Goal: Task Accomplishment & Management: Use online tool/utility

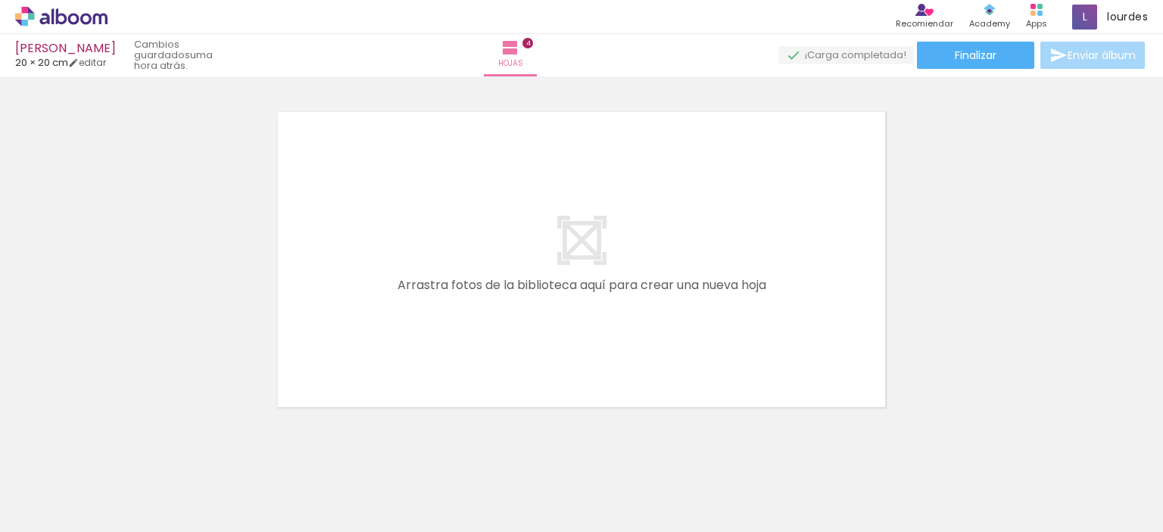
scroll to position [1446, 0]
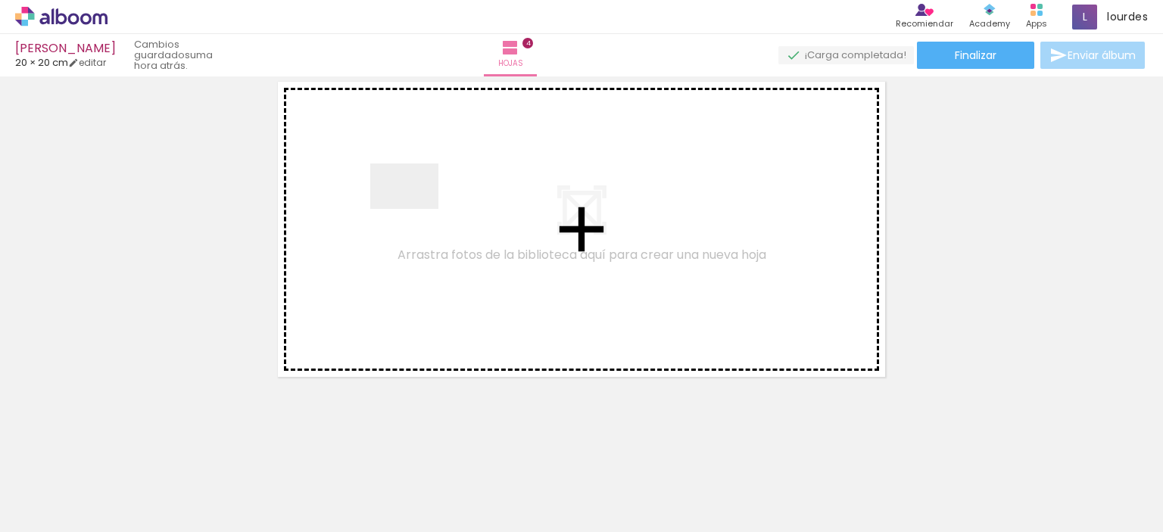
drag, startPoint x: 448, startPoint y: 494, endPoint x: 418, endPoint y: 214, distance: 281.7
click at [418, 214] on quentale-workspace at bounding box center [581, 266] width 1163 height 532
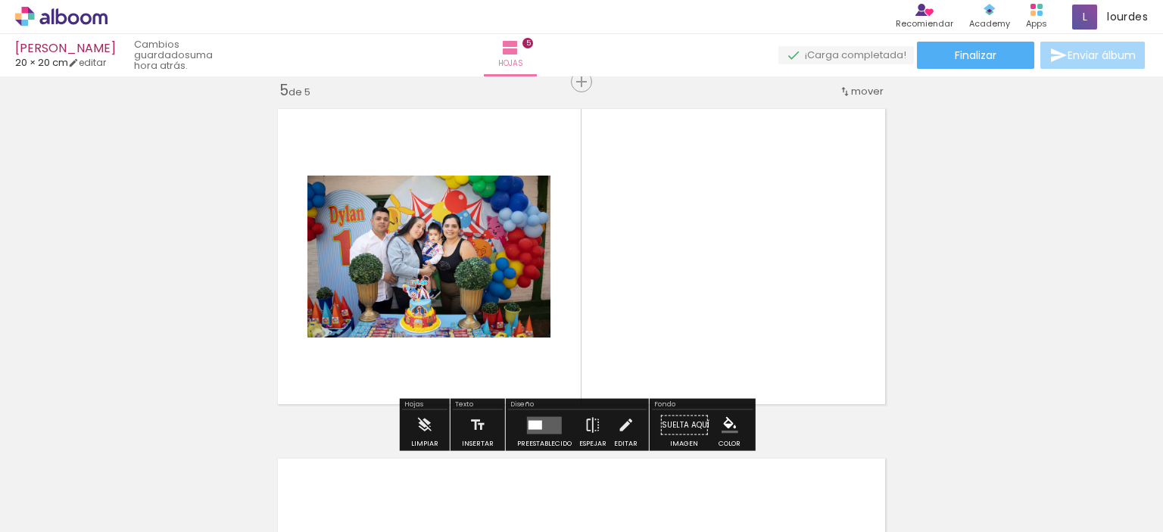
scroll to position [1418, 0]
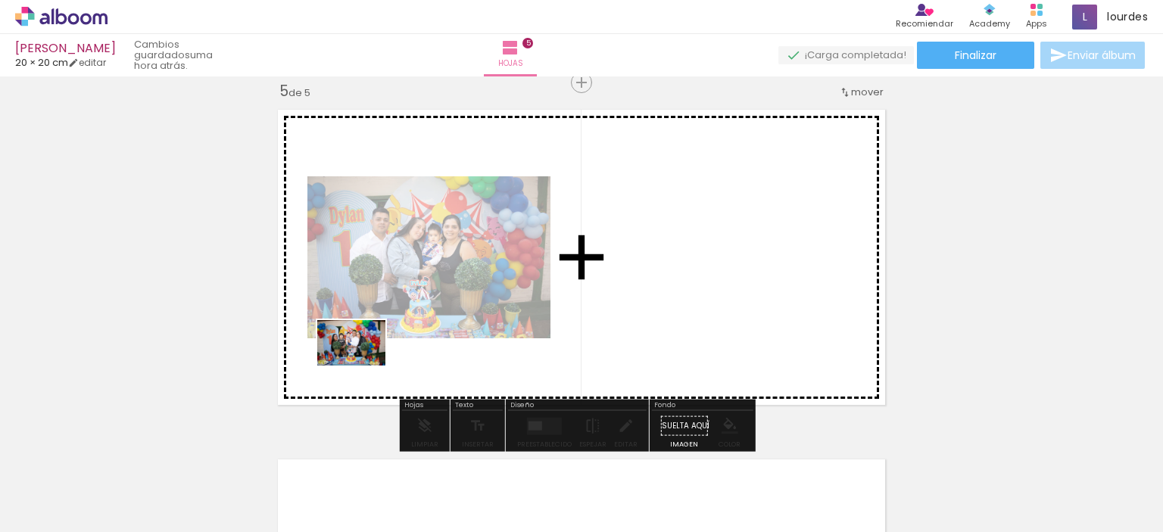
drag, startPoint x: 523, startPoint y: 481, endPoint x: 363, endPoint y: 365, distance: 197.9
click at [363, 365] on quentale-workspace at bounding box center [581, 266] width 1163 height 532
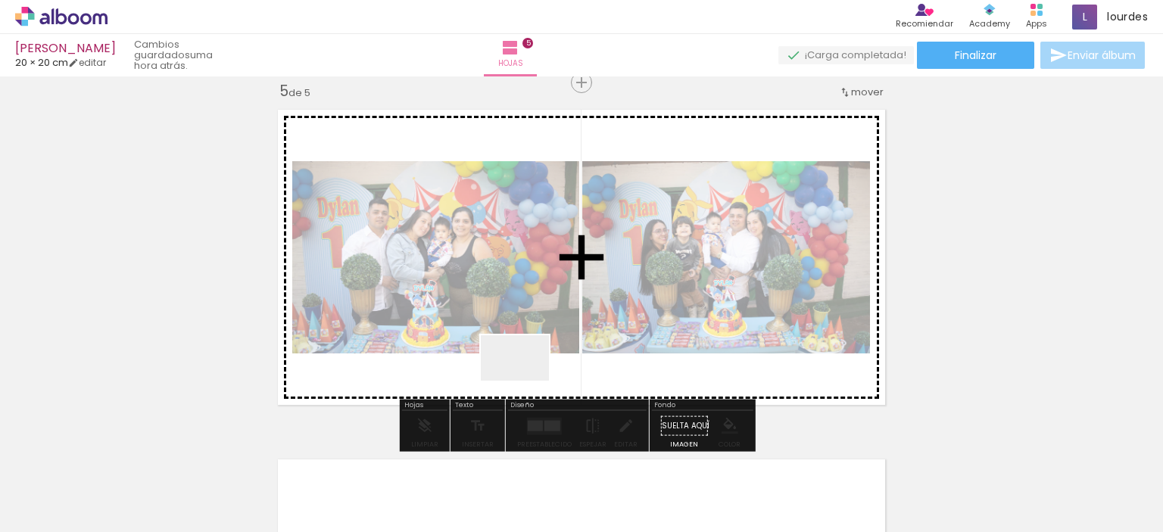
drag, startPoint x: 595, startPoint y: 493, endPoint x: 526, endPoint y: 381, distance: 131.5
click at [526, 381] on quentale-workspace at bounding box center [581, 266] width 1163 height 532
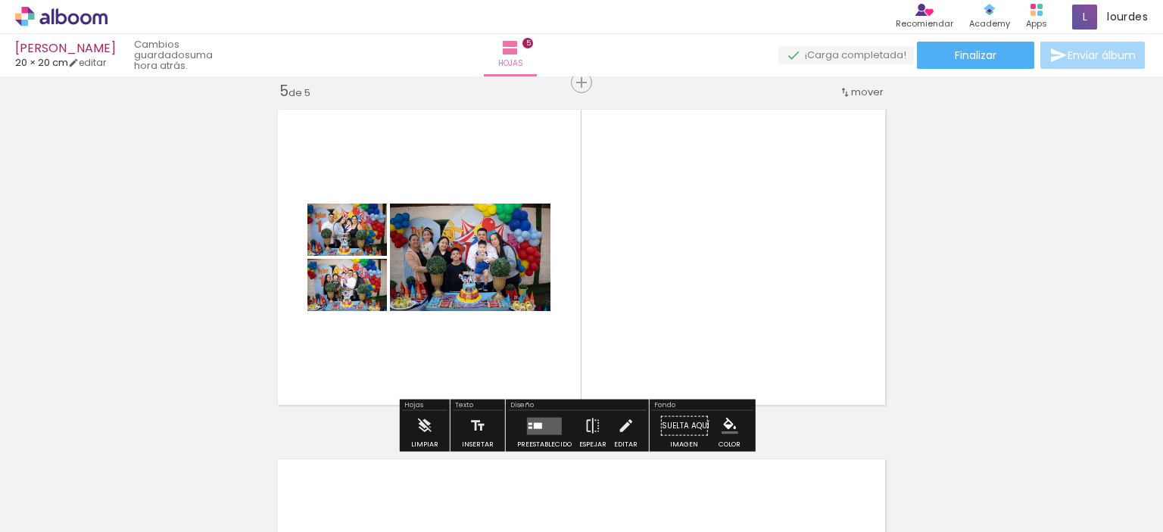
drag, startPoint x: 600, startPoint y: 492, endPoint x: 642, endPoint y: 285, distance: 210.8
click at [642, 285] on quentale-workspace at bounding box center [581, 266] width 1163 height 532
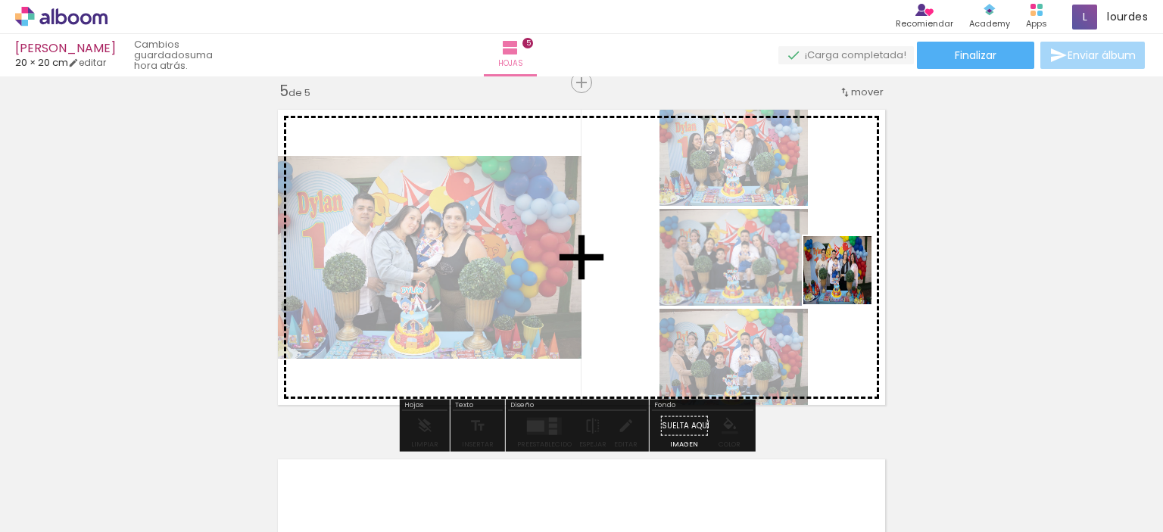
drag, startPoint x: 687, startPoint y: 486, endPoint x: 849, endPoint y: 282, distance: 260.8
click at [849, 282] on quentale-workspace at bounding box center [581, 266] width 1163 height 532
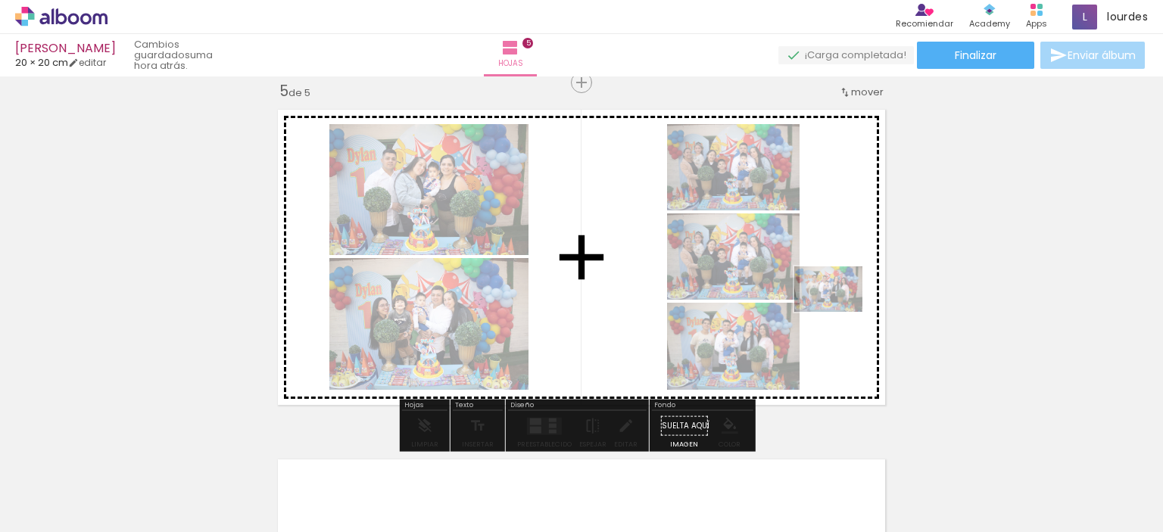
drag, startPoint x: 698, startPoint y: 499, endPoint x: 844, endPoint y: 308, distance: 240.3
click at [844, 308] on quentale-workspace at bounding box center [581, 266] width 1163 height 532
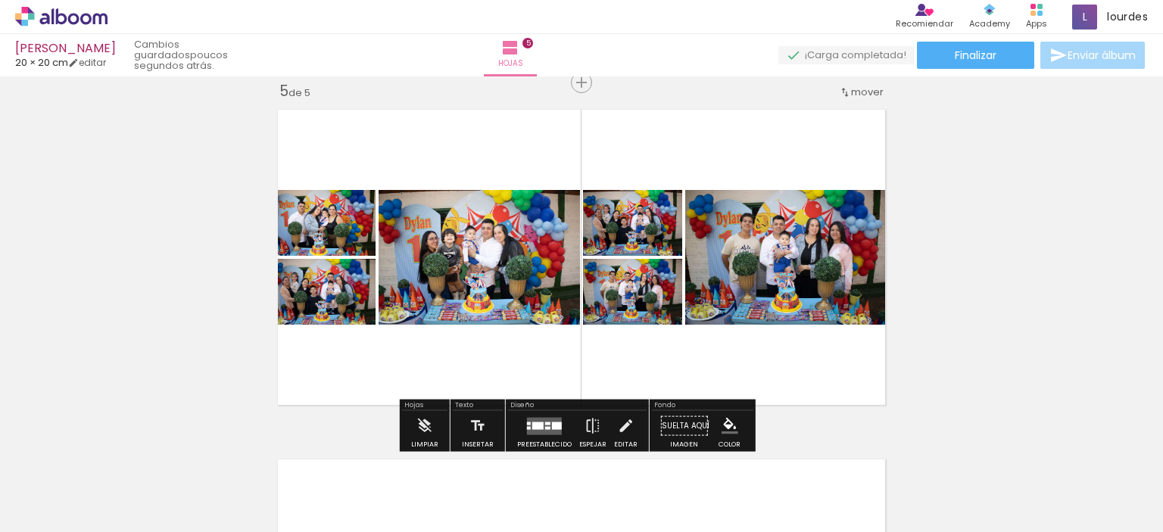
click at [814, 387] on quentale-layouter at bounding box center [581, 257] width 624 height 312
click at [562, 454] on iron-icon at bounding box center [554, 451] width 16 height 16
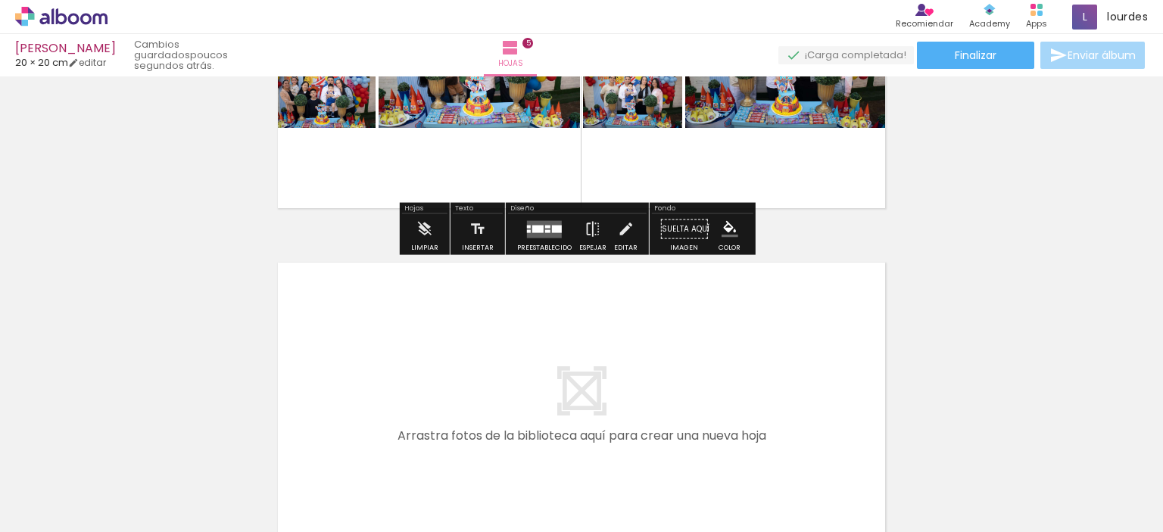
scroll to position [1630, 0]
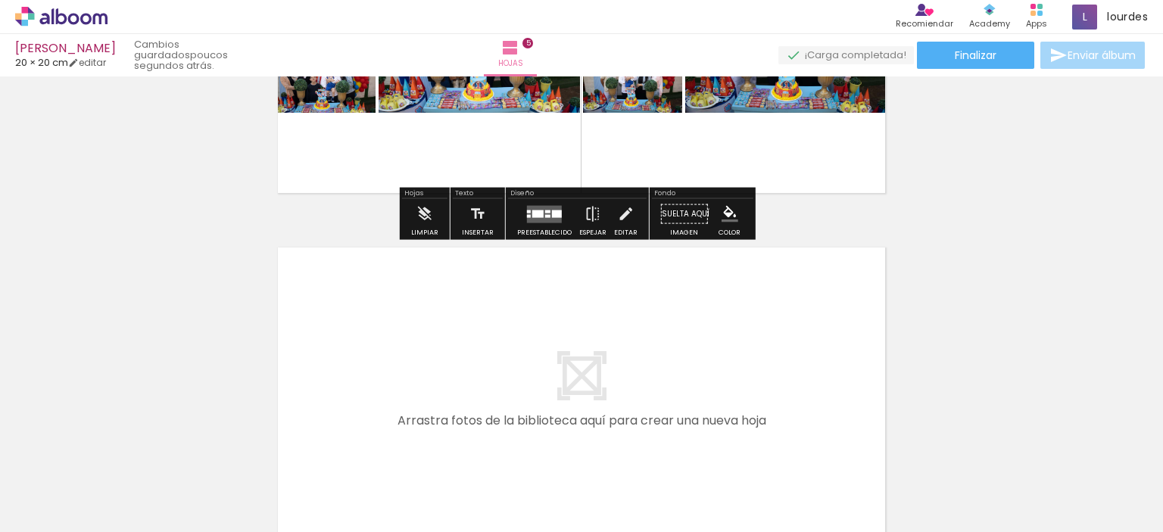
click at [717, 287] on quentale-layouter at bounding box center [581, 395] width 624 height 312
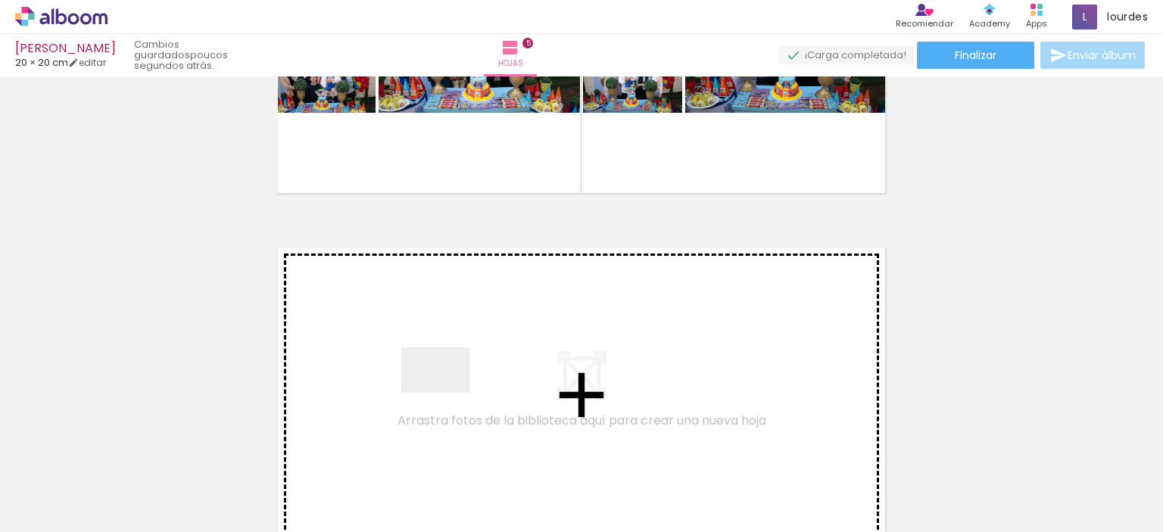
drag, startPoint x: 765, startPoint y: 491, endPoint x: 430, endPoint y: 369, distance: 356.6
click at [430, 369] on quentale-workspace at bounding box center [581, 266] width 1163 height 532
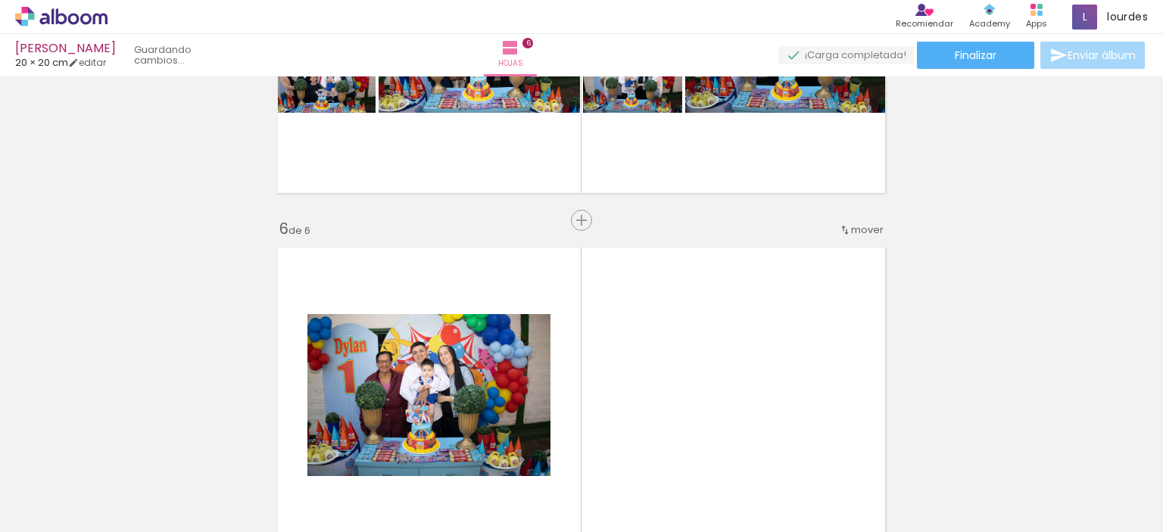
scroll to position [1768, 0]
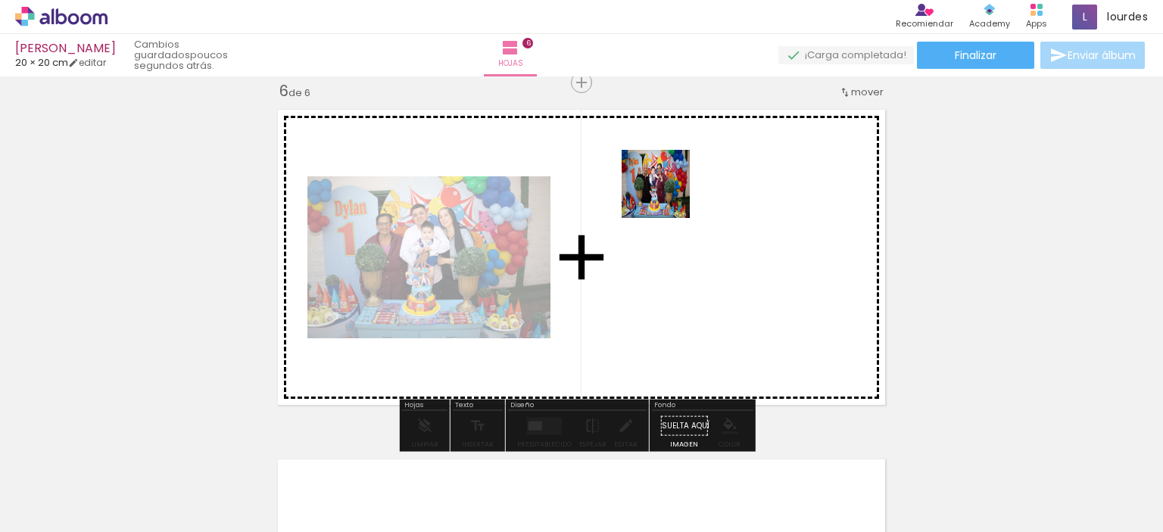
drag, startPoint x: 837, startPoint y: 476, endPoint x: 708, endPoint y: 247, distance: 263.0
click at [708, 247] on quentale-workspace at bounding box center [581, 266] width 1163 height 532
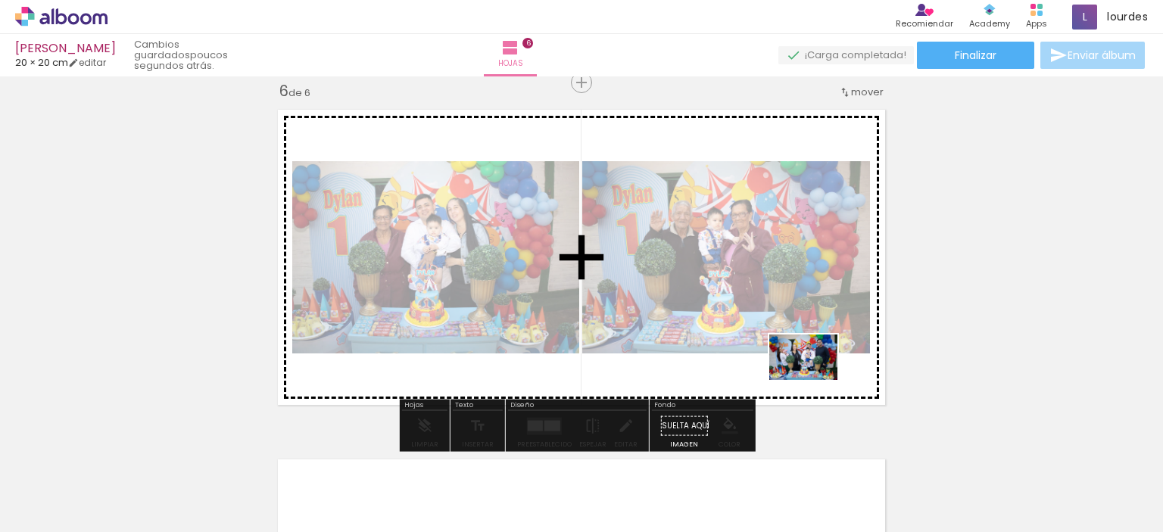
drag, startPoint x: 944, startPoint y: 479, endPoint x: 815, endPoint y: 380, distance: 163.1
click at [815, 380] on quentale-workspace at bounding box center [581, 266] width 1163 height 532
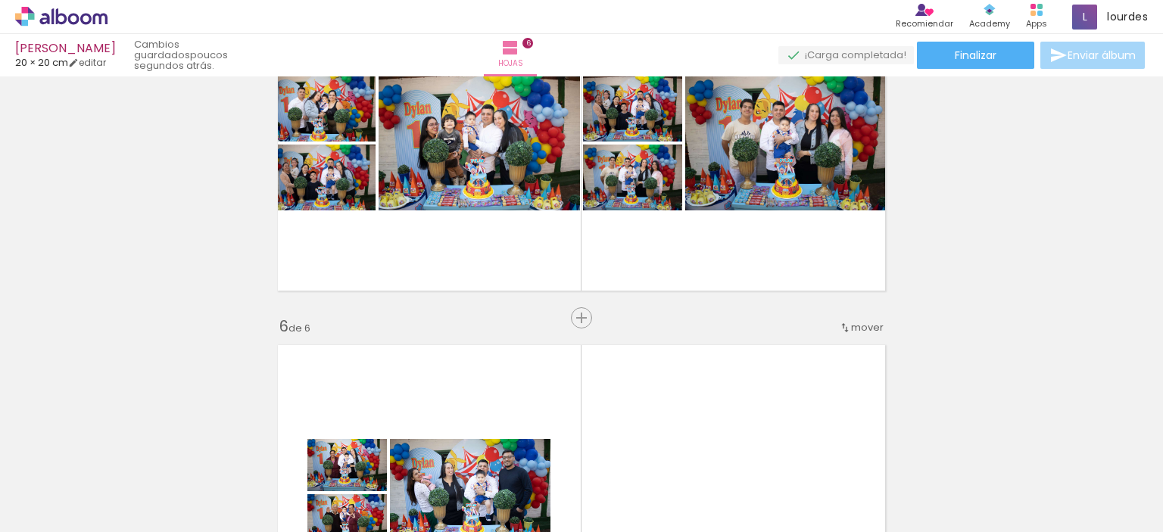
scroll to position [1535, 0]
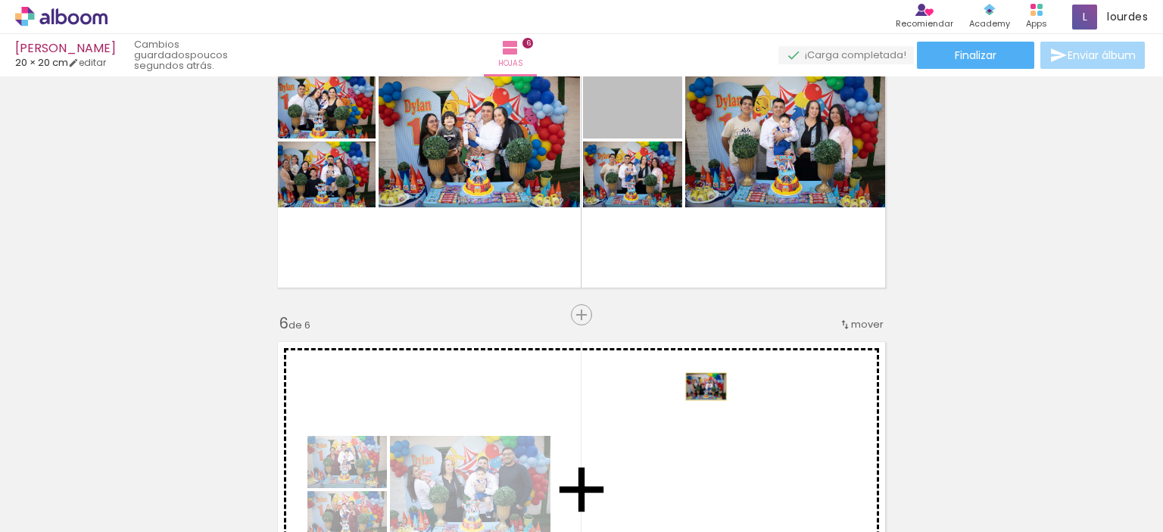
drag, startPoint x: 644, startPoint y: 114, endPoint x: 703, endPoint y: 397, distance: 289.1
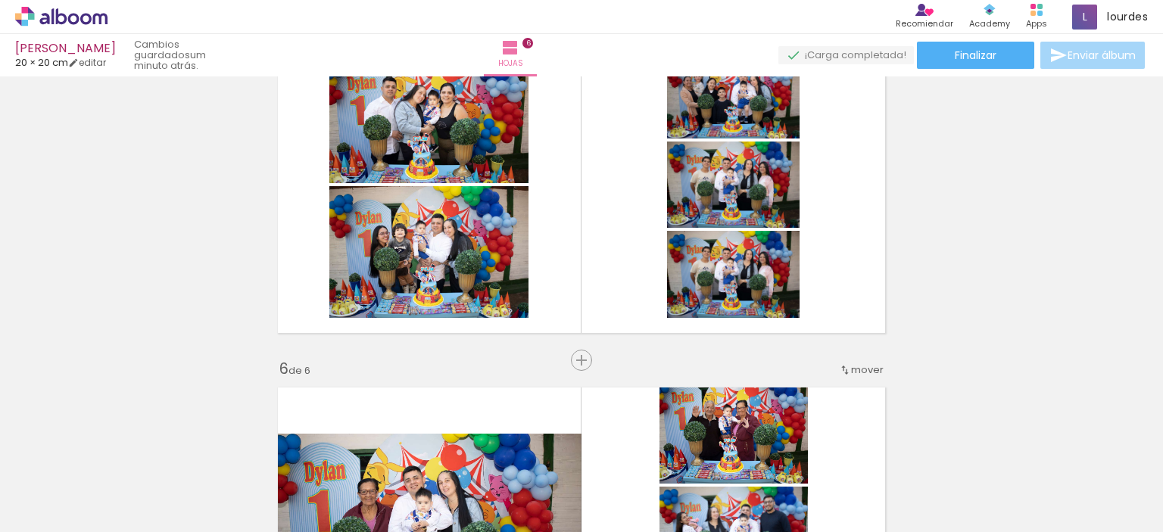
scroll to position [0, 1699]
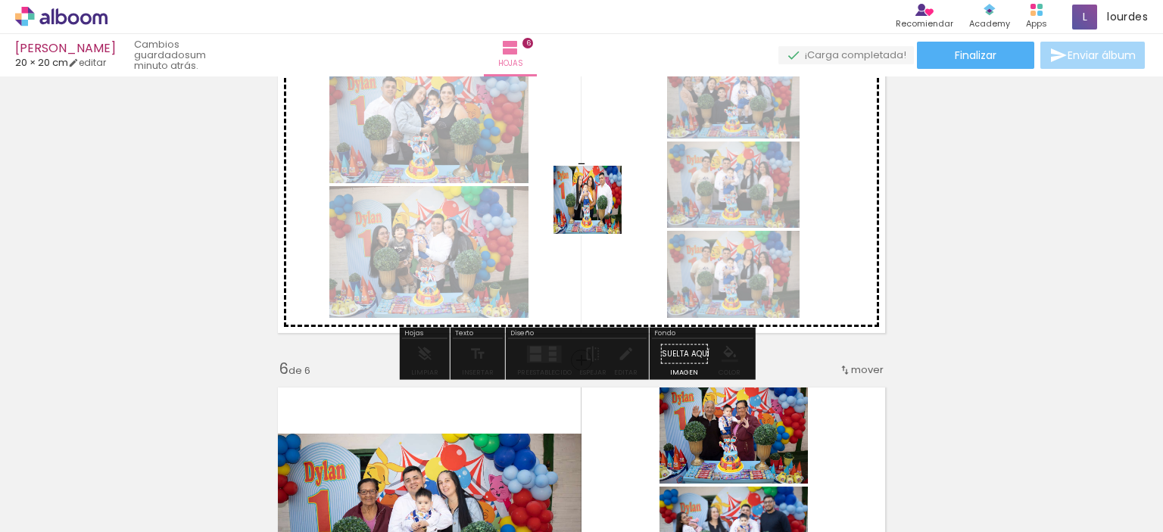
drag, startPoint x: 435, startPoint y: 489, endPoint x: 594, endPoint y: 214, distance: 317.5
click at [594, 214] on quentale-workspace at bounding box center [581, 266] width 1163 height 532
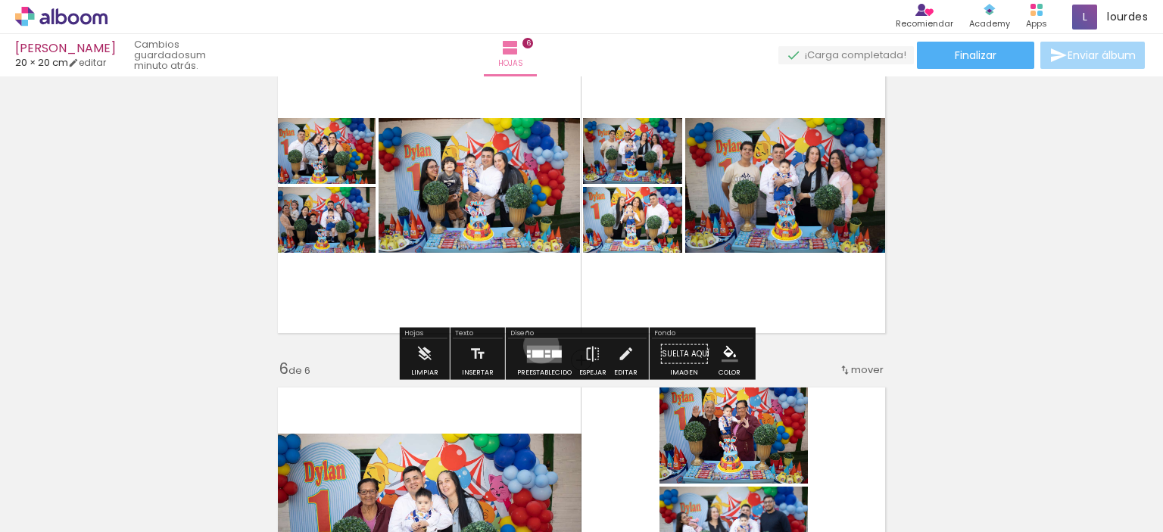
click at [537, 345] on quentale-layouter at bounding box center [544, 353] width 35 height 17
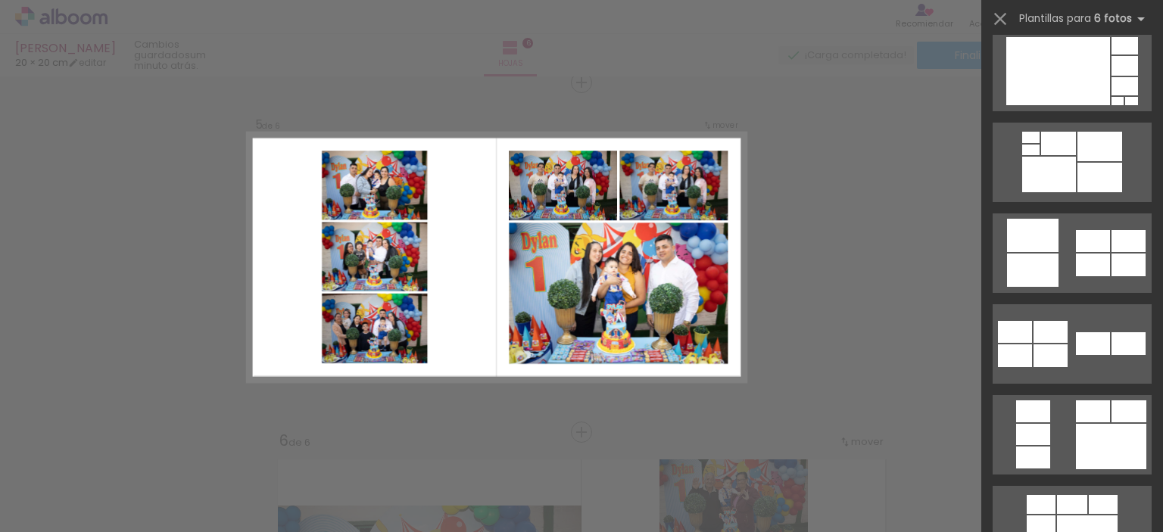
scroll to position [1832, 0]
click at [1078, 428] on div at bounding box center [1111, 445] width 70 height 45
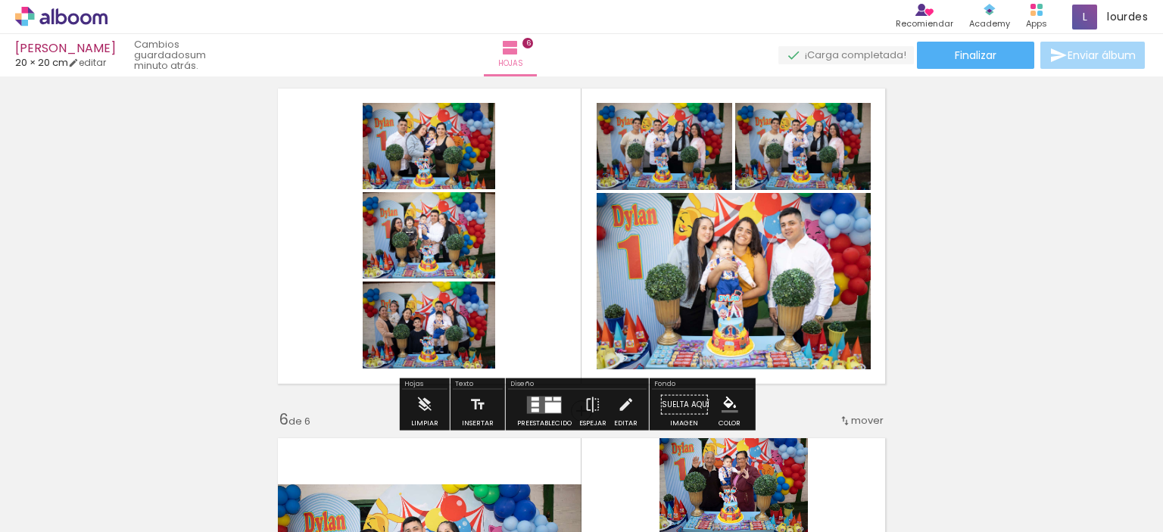
scroll to position [1428, 0]
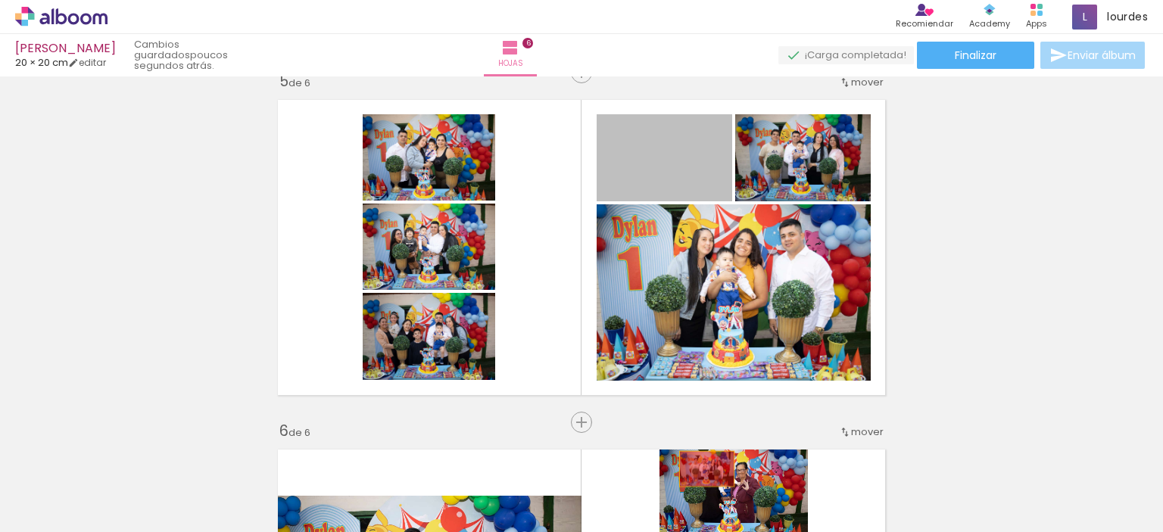
drag, startPoint x: 689, startPoint y: 176, endPoint x: 700, endPoint y: 469, distance: 292.4
click at [700, 469] on quentale-workspace at bounding box center [581, 266] width 1163 height 532
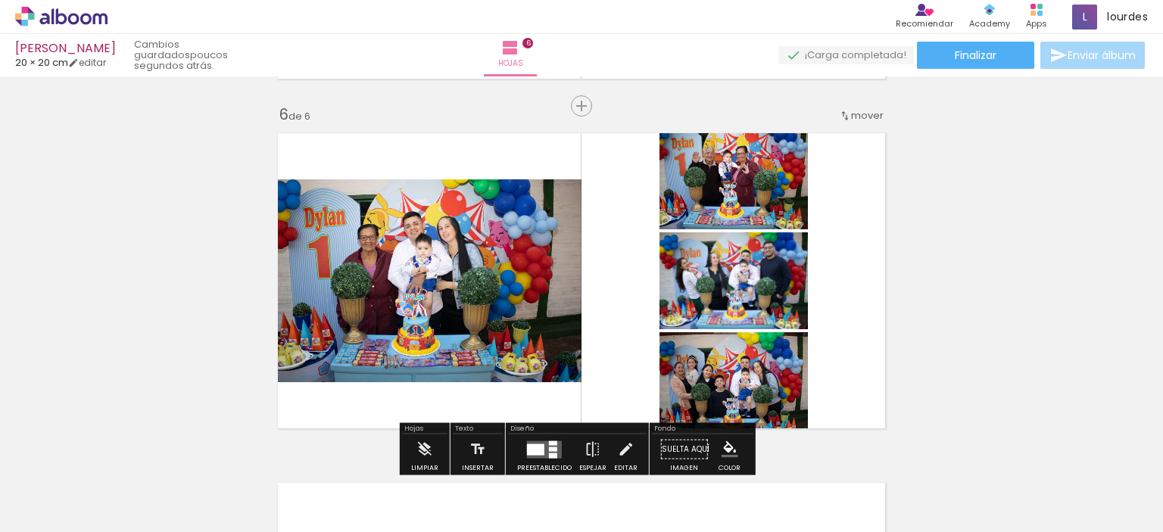
scroll to position [1746, 0]
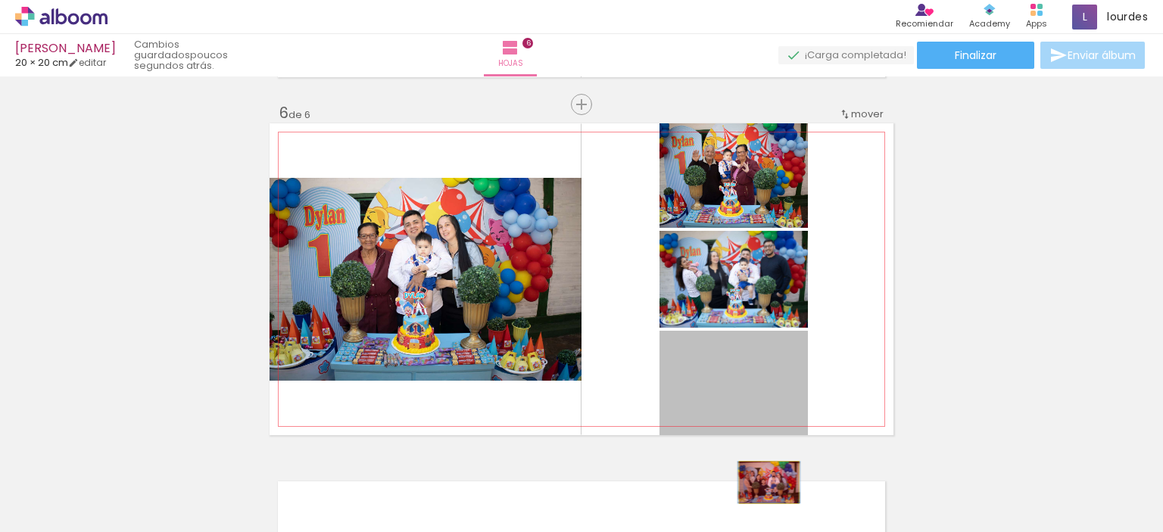
drag, startPoint x: 757, startPoint y: 383, endPoint x: 763, endPoint y: 481, distance: 97.8
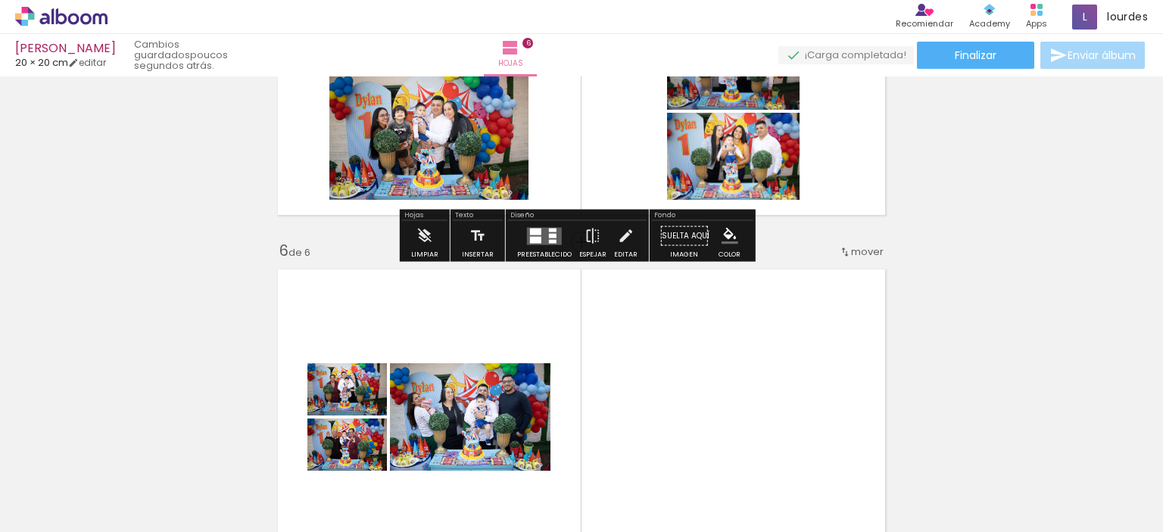
scroll to position [1655, 0]
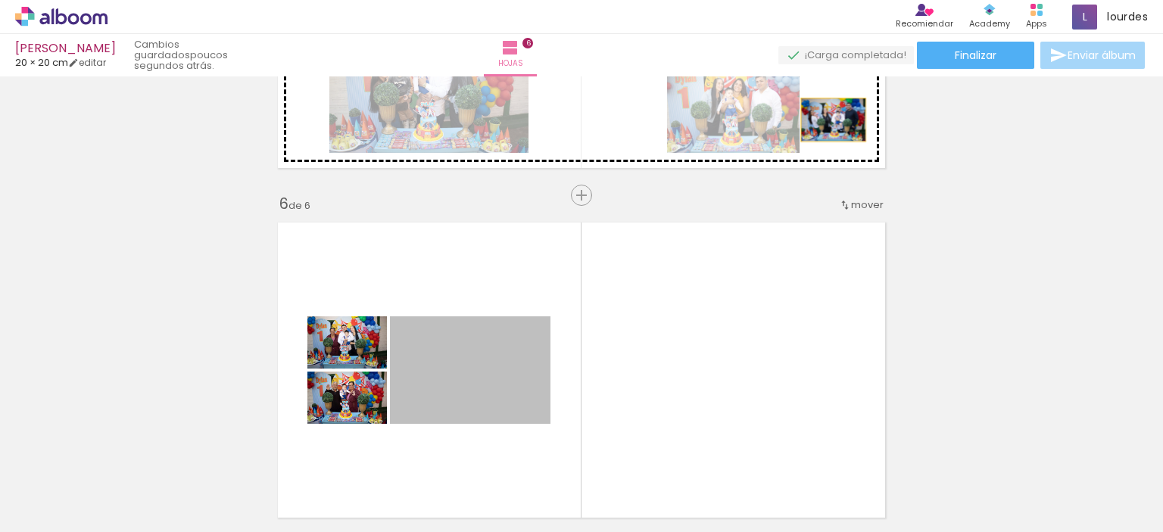
drag, startPoint x: 508, startPoint y: 369, endPoint x: 827, endPoint y: 120, distance: 405.1
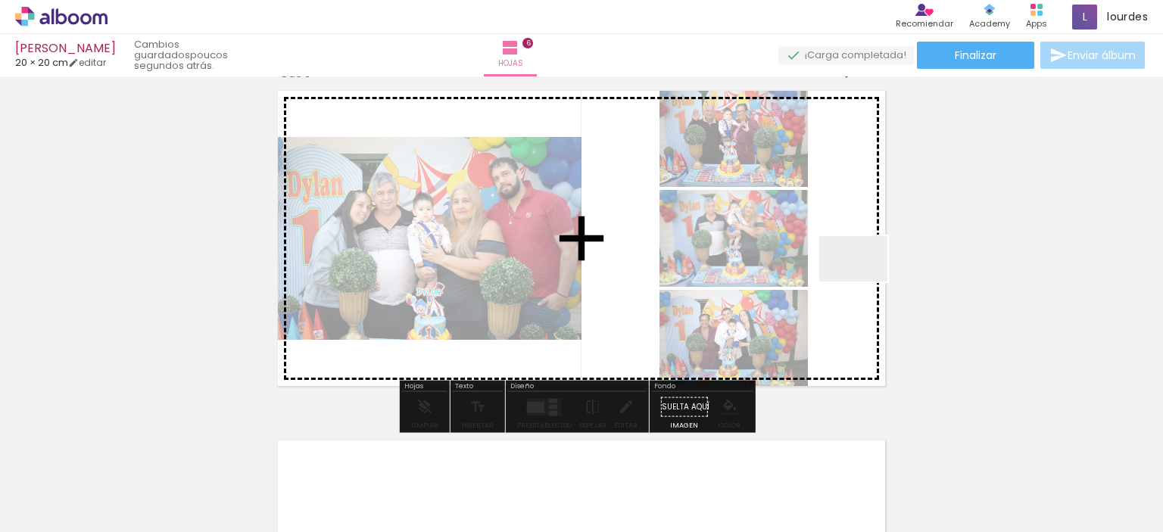
drag, startPoint x: 310, startPoint y: 494, endPoint x: 847, endPoint y: 287, distance: 575.8
click at [847, 287] on quentale-workspace at bounding box center [581, 266] width 1163 height 532
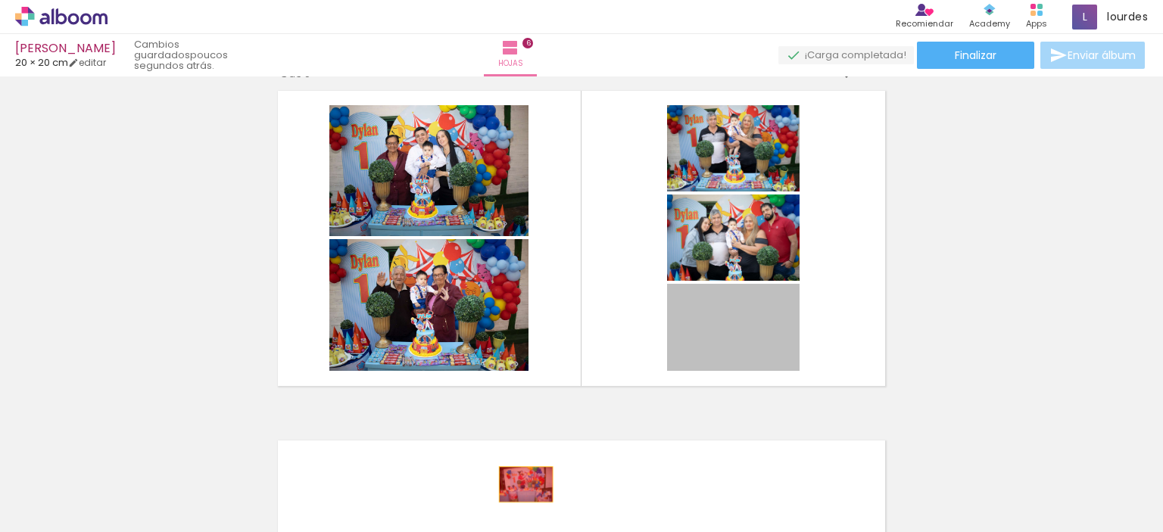
drag, startPoint x: 740, startPoint y: 335, endPoint x: 528, endPoint y: 489, distance: 262.3
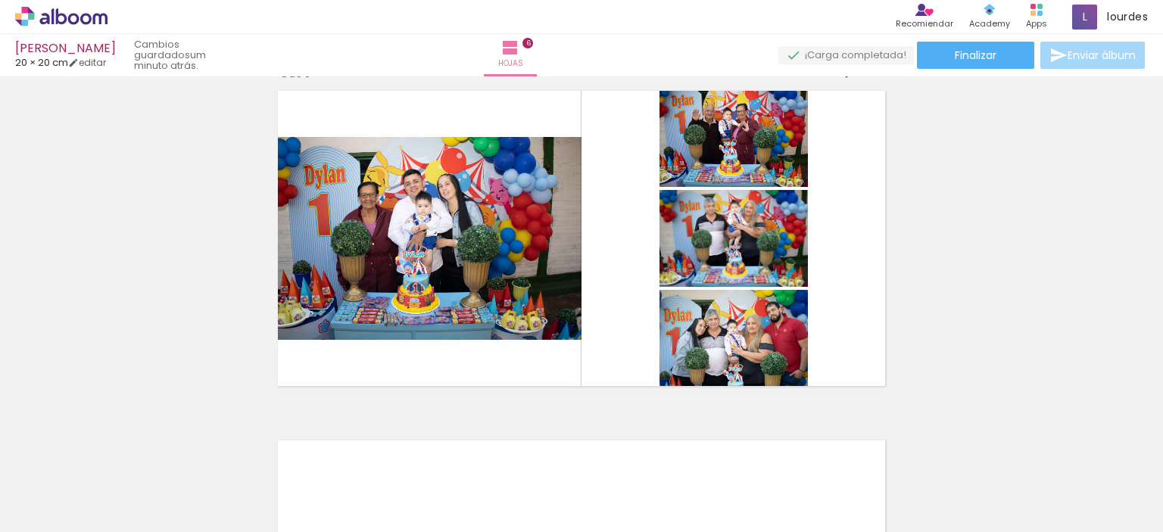
scroll to position [0, 1876]
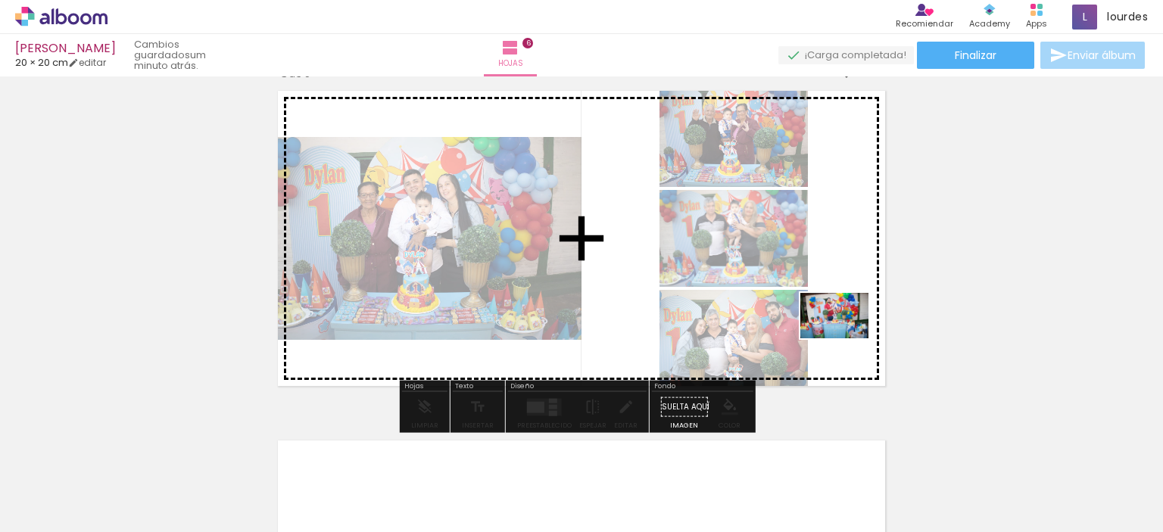
drag, startPoint x: 318, startPoint y: 478, endPoint x: 845, endPoint y: 336, distance: 545.6
click at [845, 336] on quentale-workspace at bounding box center [581, 266] width 1163 height 532
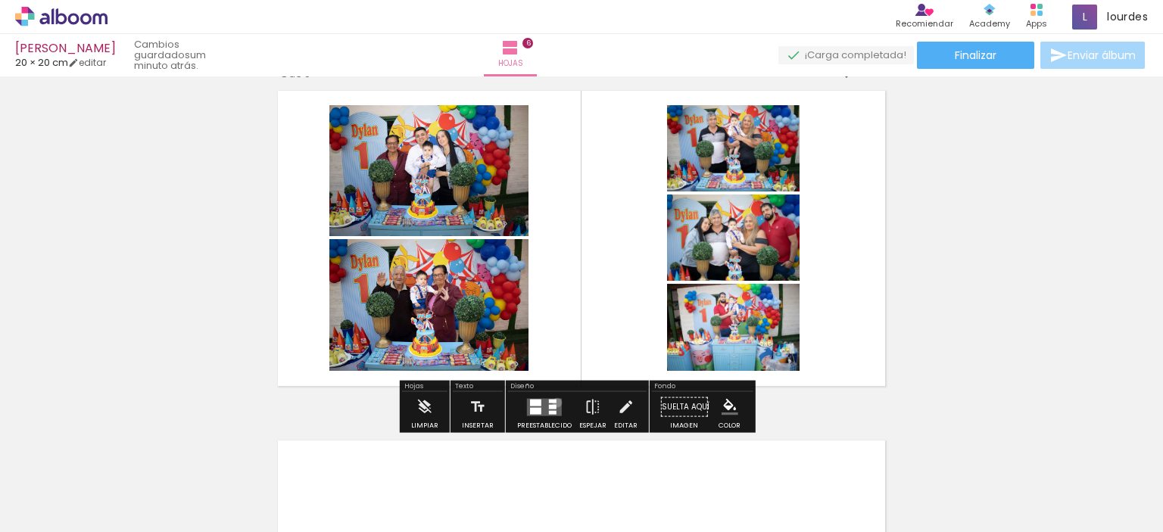
click at [553, 403] on quentale-layouter at bounding box center [544, 406] width 35 height 17
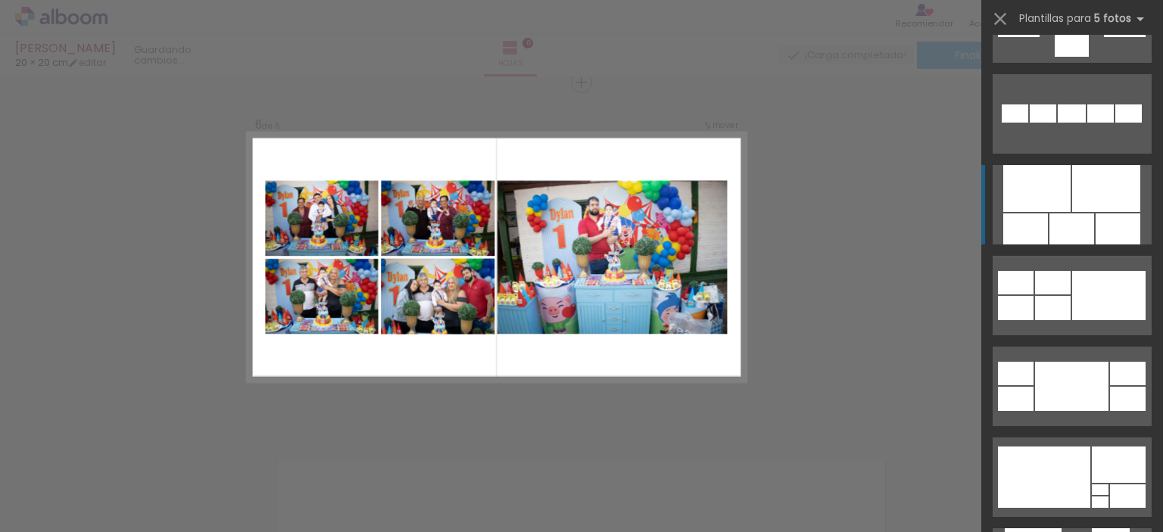
scroll to position [792, 0]
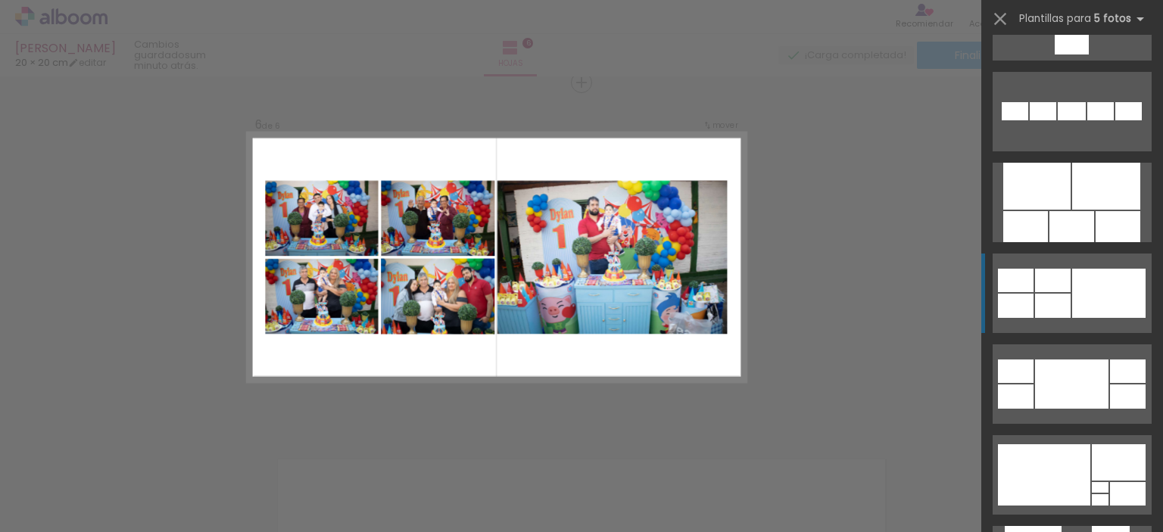
click at [1073, 288] on div at bounding box center [1108, 293] width 73 height 49
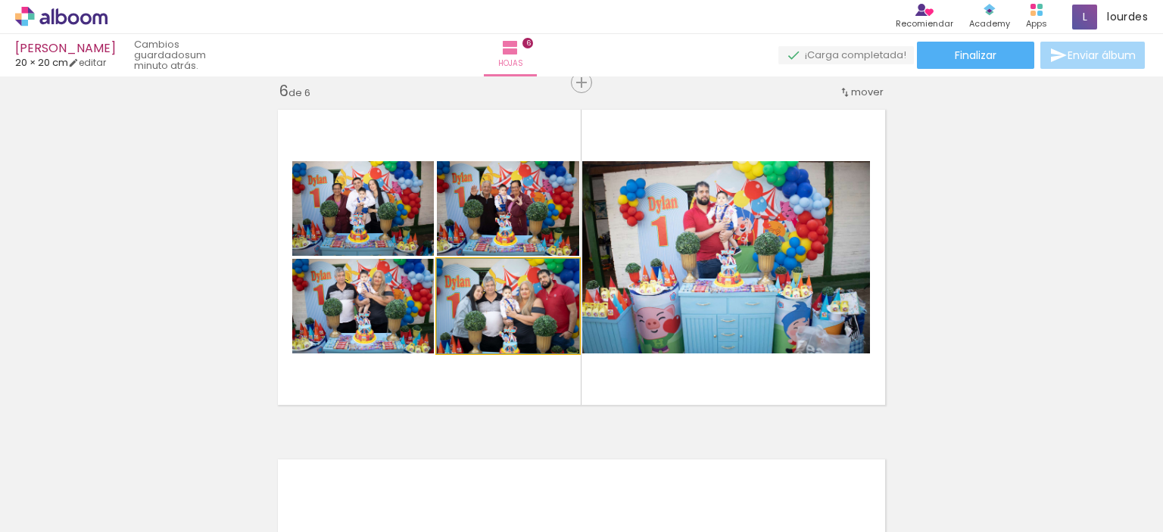
drag, startPoint x: 513, startPoint y: 320, endPoint x: 679, endPoint y: 317, distance: 165.8
click at [0, 0] on slot at bounding box center [0, 0] width 0 height 0
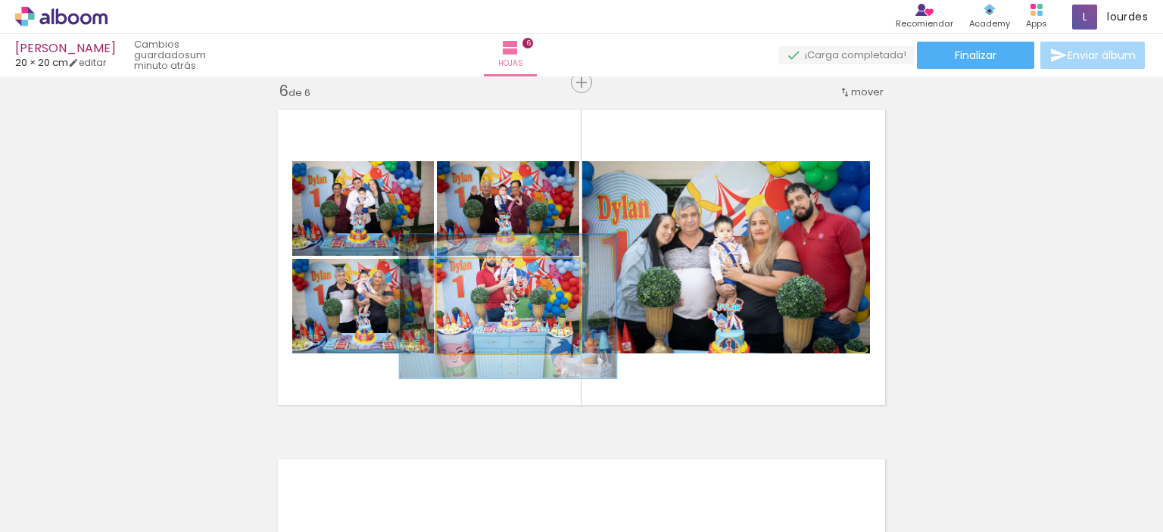
drag, startPoint x: 472, startPoint y: 271, endPoint x: 499, endPoint y: 275, distance: 27.5
click at [499, 275] on div at bounding box center [500, 275] width 24 height 24
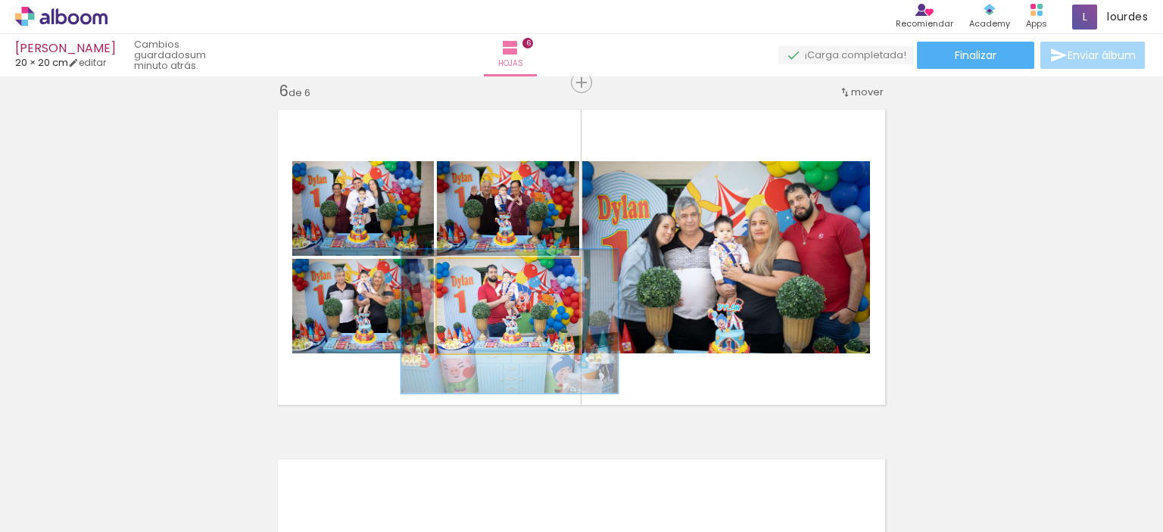
drag, startPoint x: 541, startPoint y: 328, endPoint x: 543, endPoint y: 343, distance: 15.2
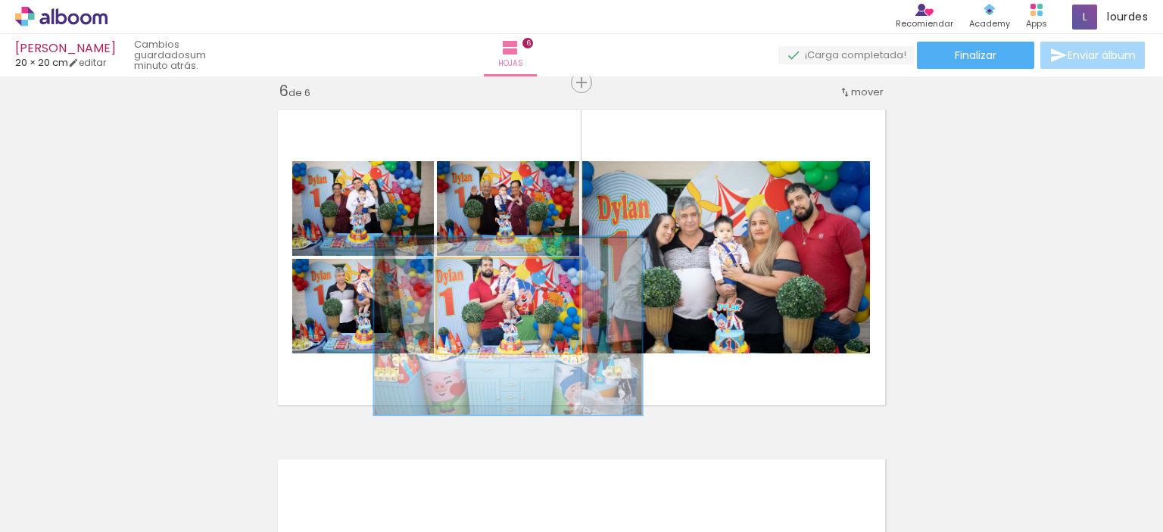
drag, startPoint x: 497, startPoint y: 278, endPoint x: 518, endPoint y: 278, distance: 21.2
click at [518, 278] on div at bounding box center [525, 275] width 14 height 14
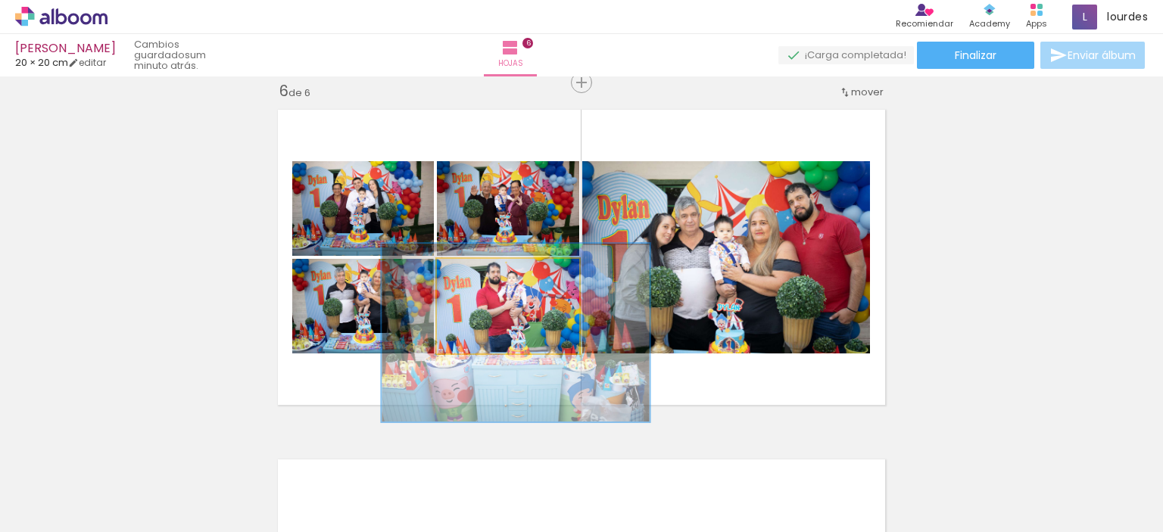
drag, startPoint x: 533, startPoint y: 323, endPoint x: 540, endPoint y: 329, distance: 8.6
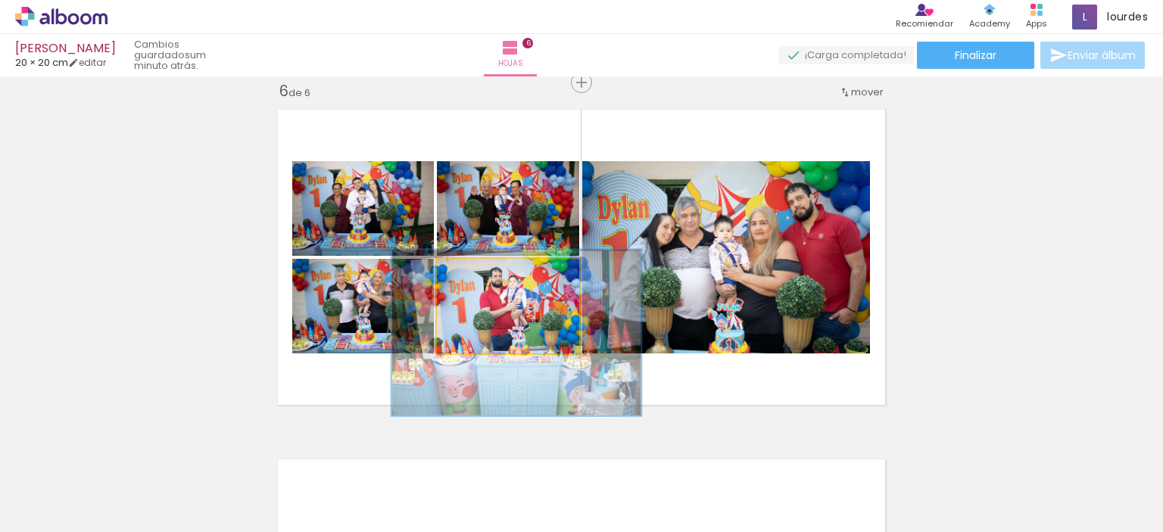
drag, startPoint x: 520, startPoint y: 273, endPoint x: 512, endPoint y: 275, distance: 7.9
type paper-slider "175"
click at [512, 275] on div at bounding box center [516, 275] width 14 height 14
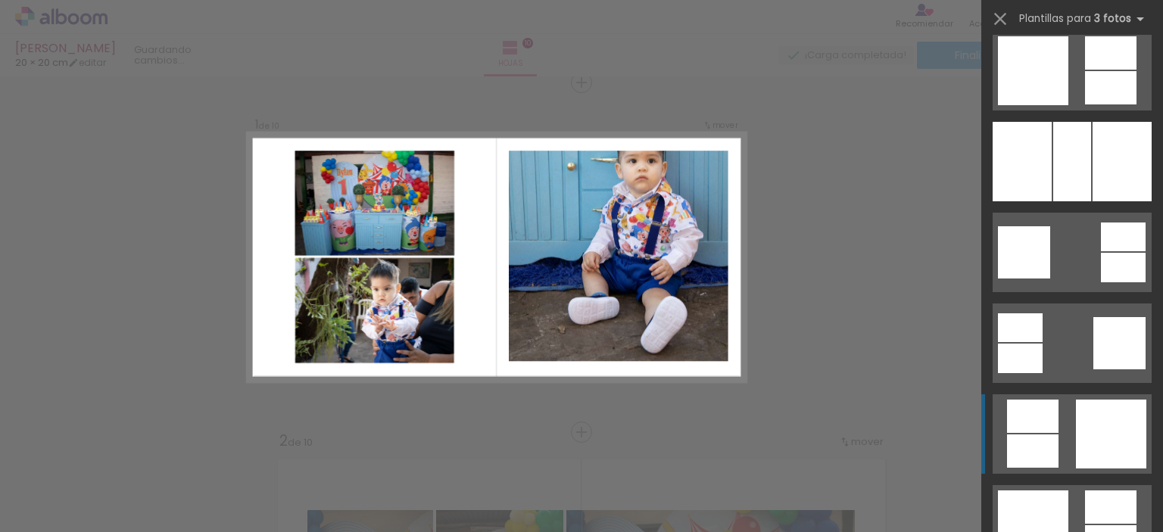
scroll to position [2750, 0]
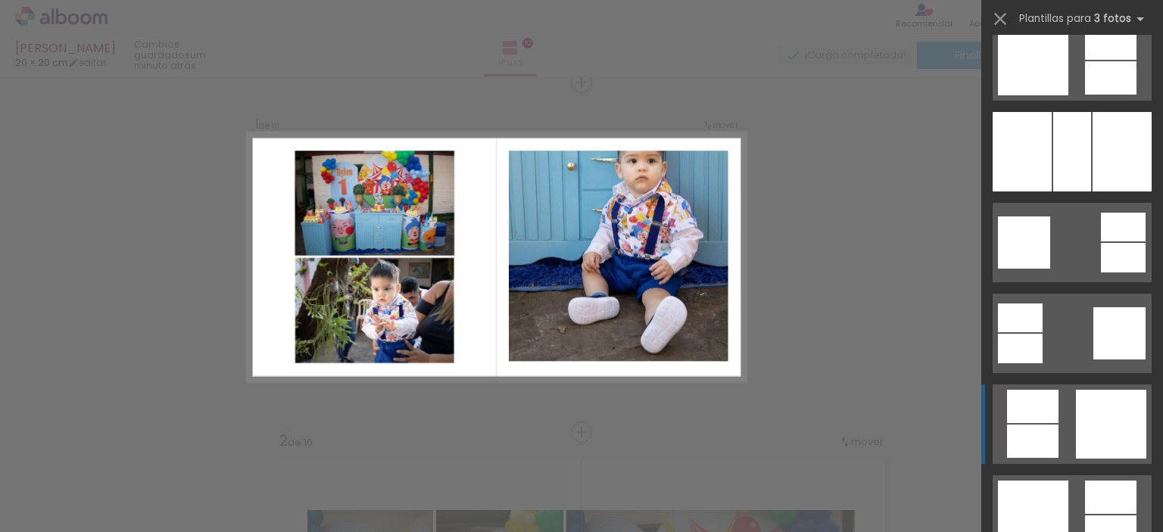
click at [1087, 410] on div at bounding box center [1111, 424] width 70 height 69
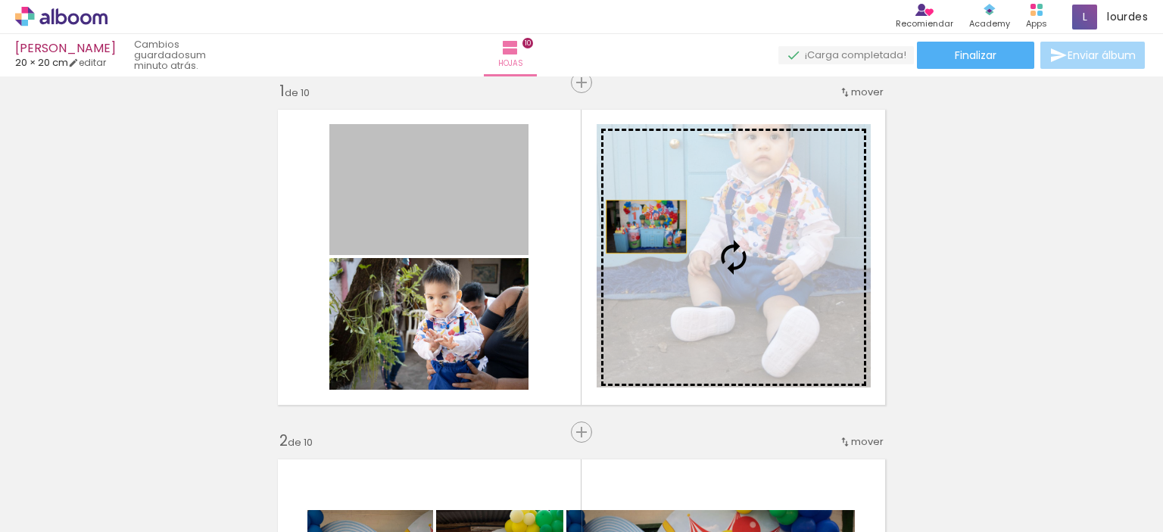
drag, startPoint x: 412, startPoint y: 210, endPoint x: 677, endPoint y: 234, distance: 266.0
click at [0, 0] on slot at bounding box center [0, 0] width 0 height 0
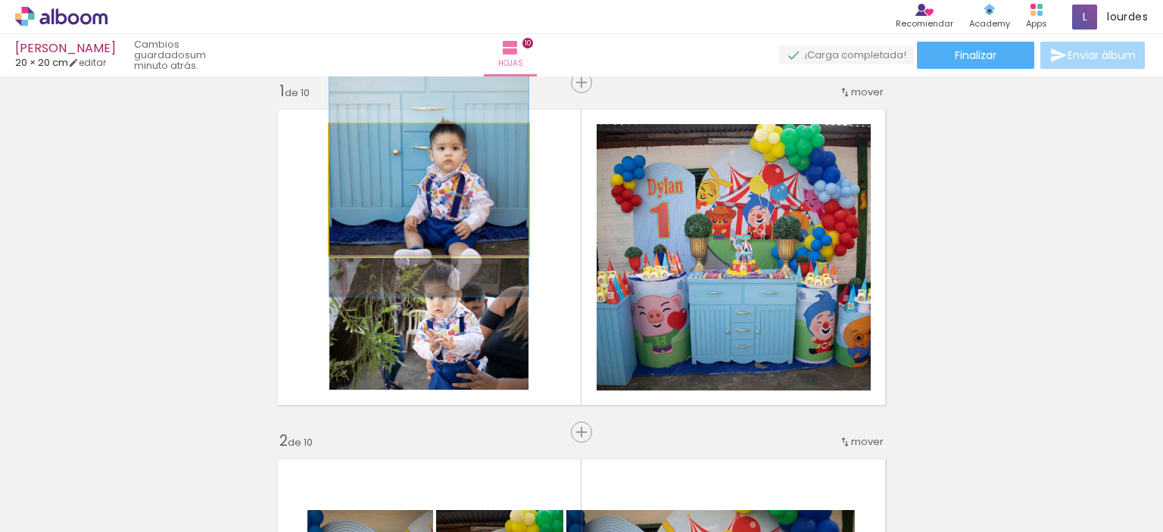
drag, startPoint x: 464, startPoint y: 196, endPoint x: 463, endPoint y: 154, distance: 42.4
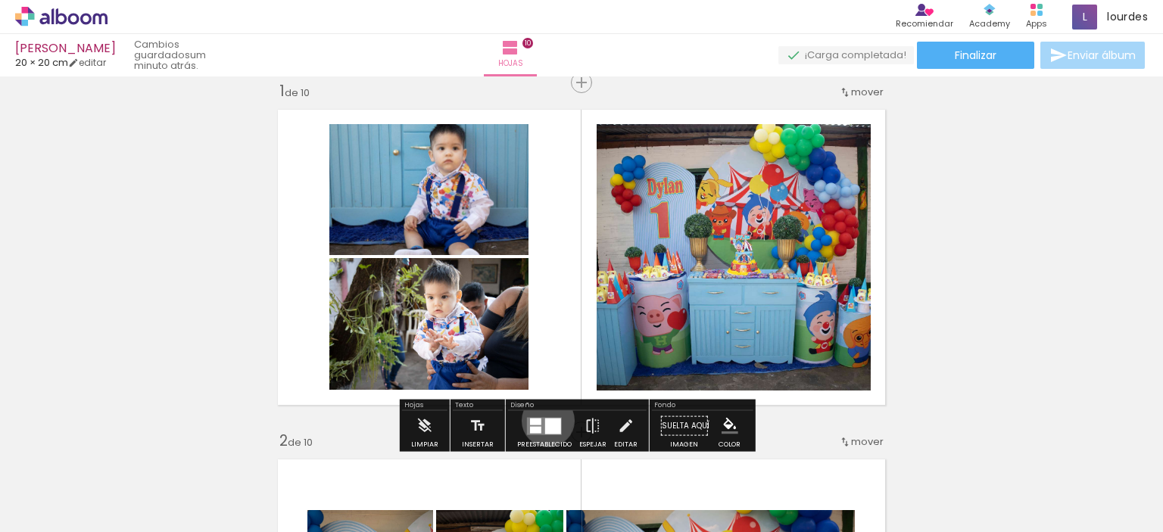
click at [545, 420] on div at bounding box center [553, 426] width 16 height 16
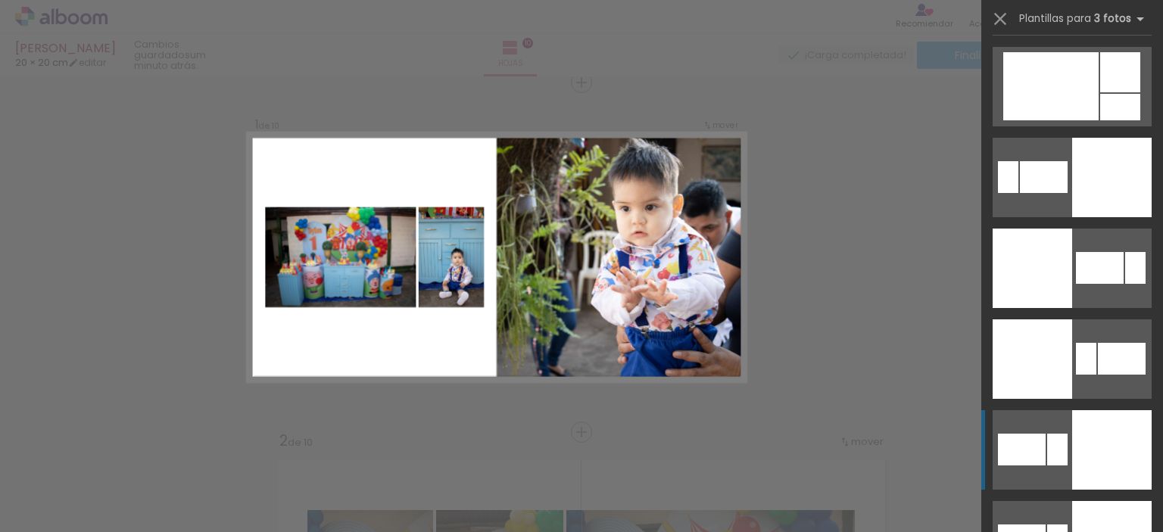
scroll to position [3361, 0]
click at [1104, 469] on div at bounding box center [1111, 449] width 79 height 79
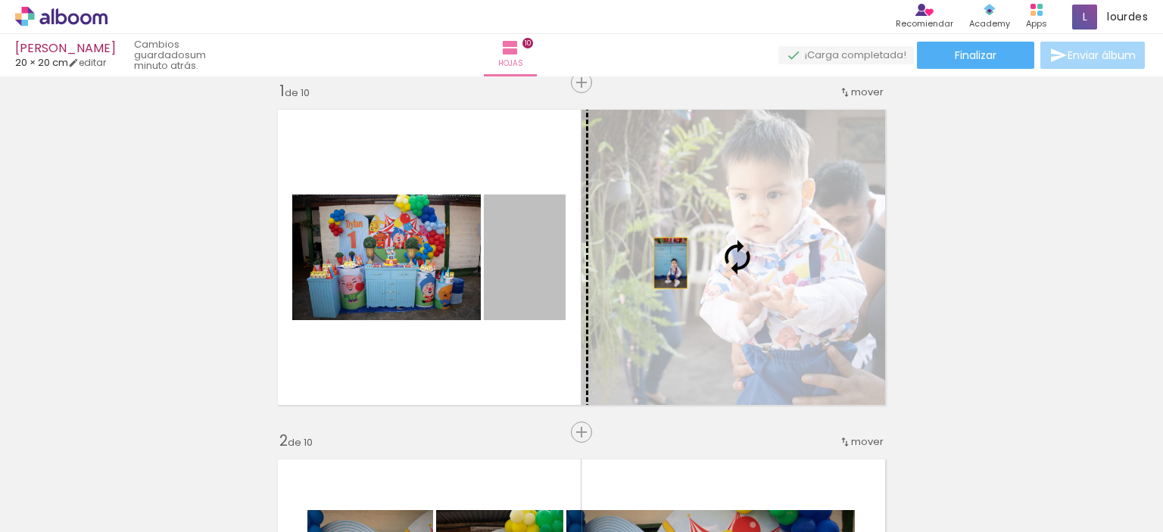
drag, startPoint x: 527, startPoint y: 252, endPoint x: 677, endPoint y: 263, distance: 150.3
click at [0, 0] on slot at bounding box center [0, 0] width 0 height 0
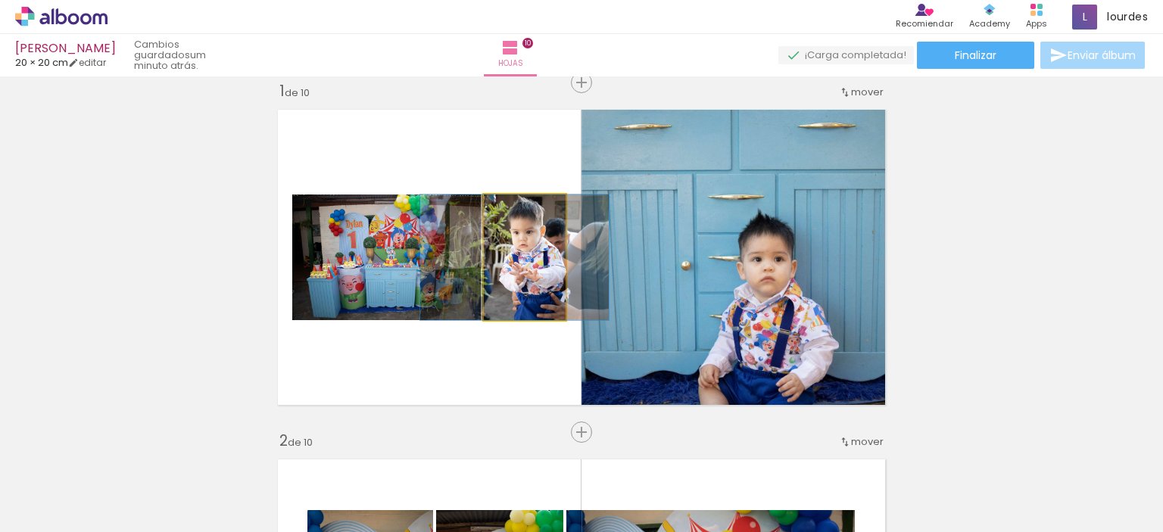
drag, startPoint x: 539, startPoint y: 301, endPoint x: 529, endPoint y: 302, distance: 9.9
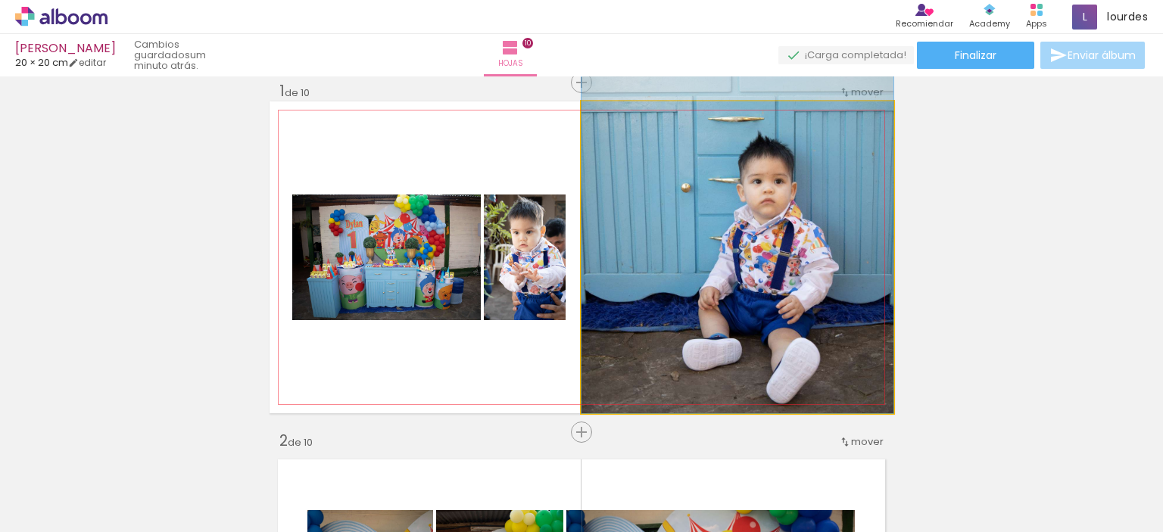
drag, startPoint x: 682, startPoint y: 269, endPoint x: 666, endPoint y: 148, distance: 122.9
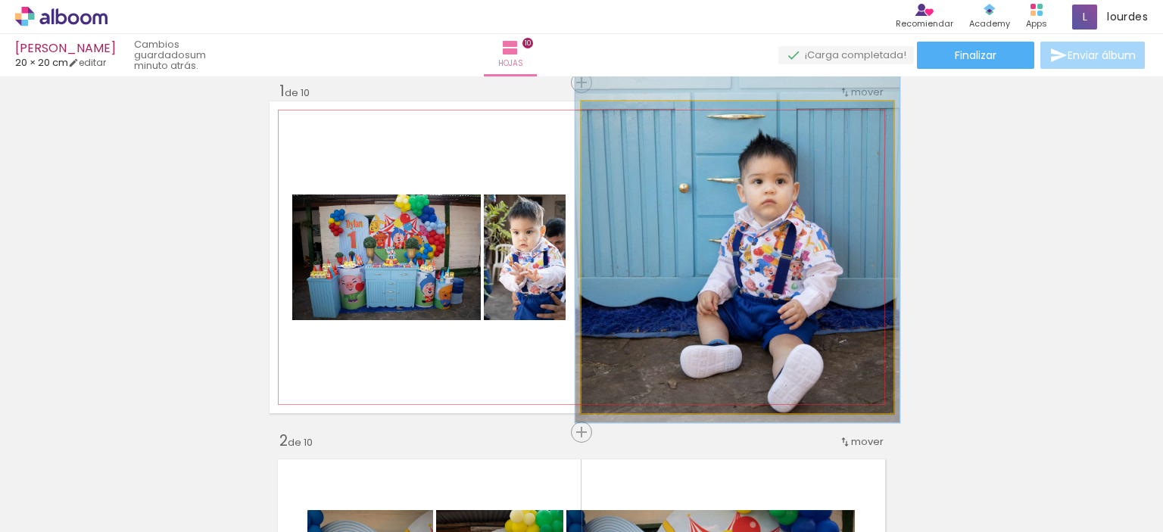
click at [620, 120] on div at bounding box center [619, 117] width 24 height 24
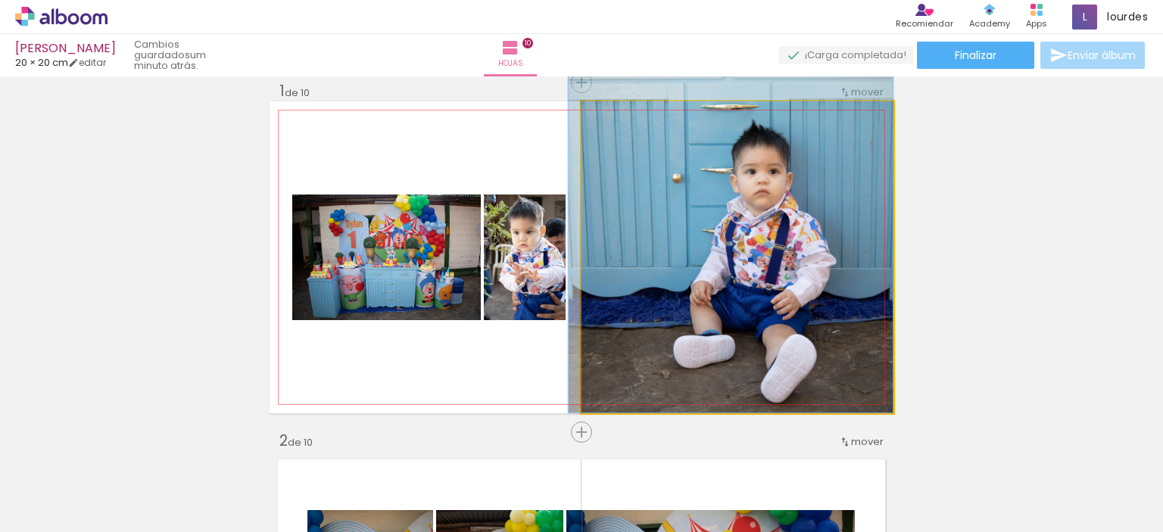
drag, startPoint x: 698, startPoint y: 227, endPoint x: 691, endPoint y: 214, distance: 14.6
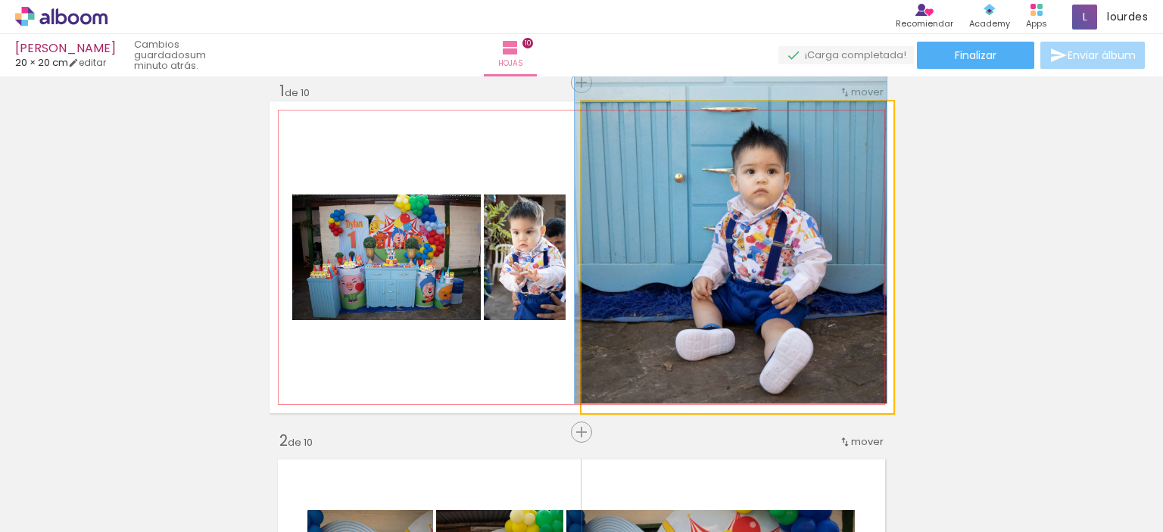
click at [610, 119] on div at bounding box center [617, 118] width 14 height 14
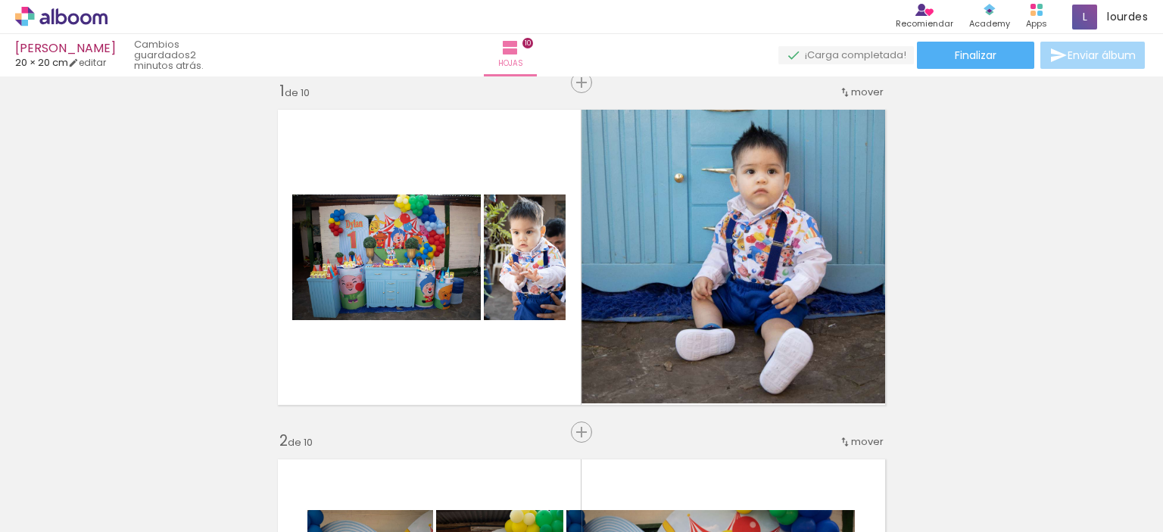
scroll to position [0, 0]
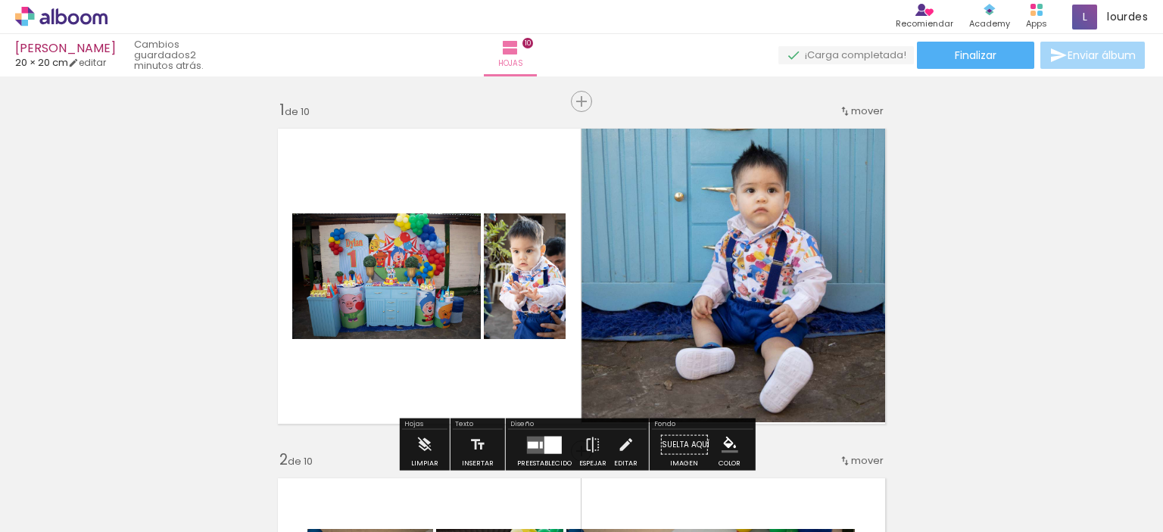
click at [541, 430] on div at bounding box center [544, 445] width 41 height 30
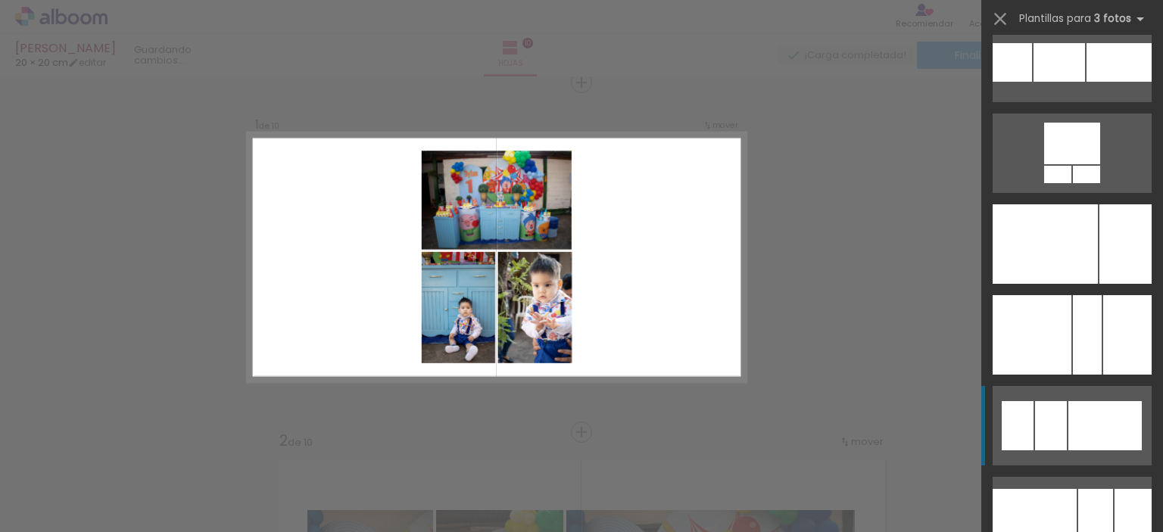
scroll to position [4330, 0]
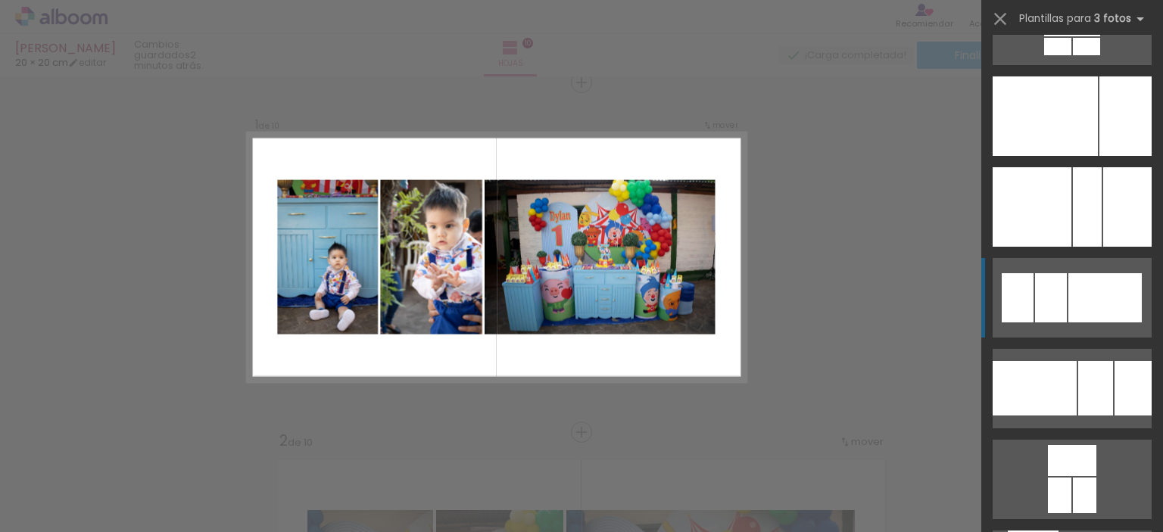
click at [1068, 281] on div at bounding box center [1104, 297] width 73 height 49
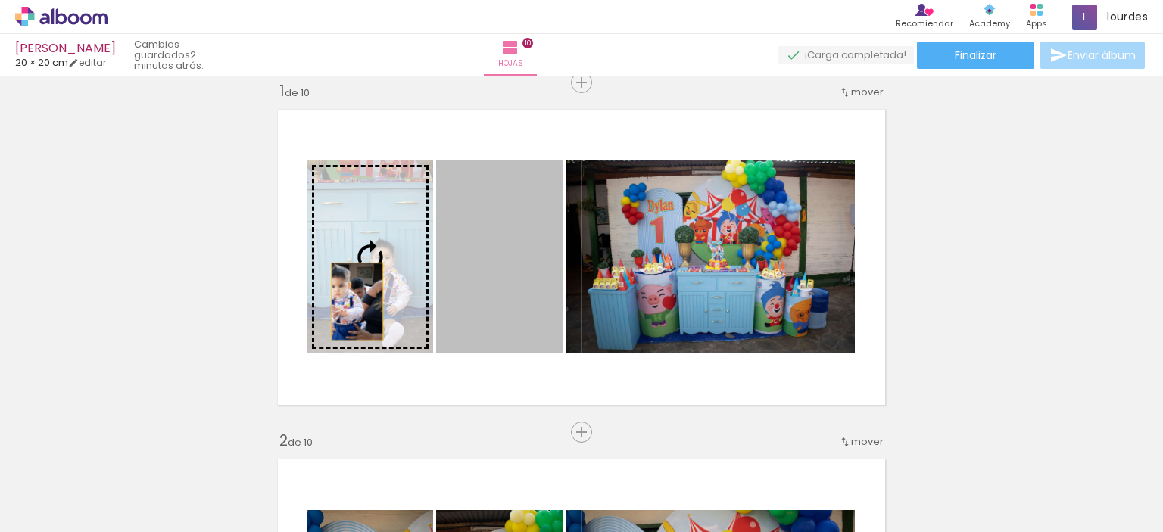
drag, startPoint x: 500, startPoint y: 266, endPoint x: 316, endPoint y: 290, distance: 184.7
click at [0, 0] on slot at bounding box center [0, 0] width 0 height 0
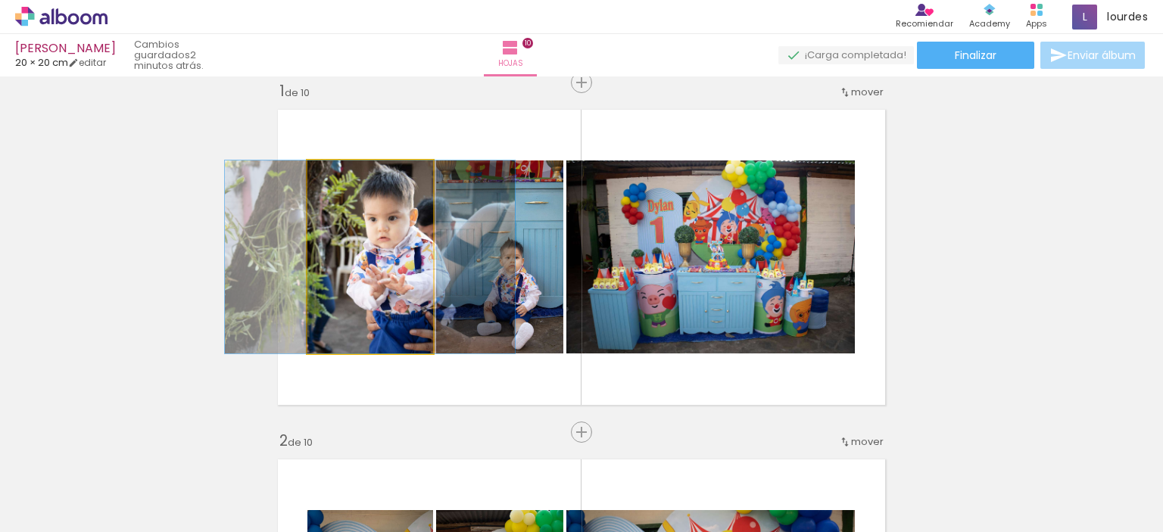
drag, startPoint x: 391, startPoint y: 272, endPoint x: 505, endPoint y: 266, distance: 114.4
click at [0, 0] on slot at bounding box center [0, 0] width 0 height 0
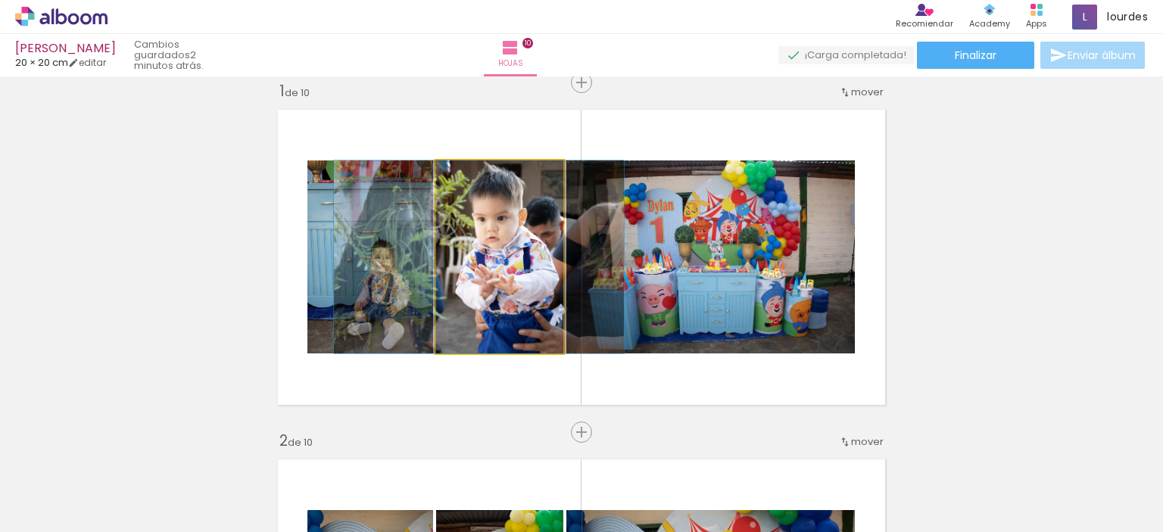
drag, startPoint x: 501, startPoint y: 248, endPoint x: 481, endPoint y: 250, distance: 19.7
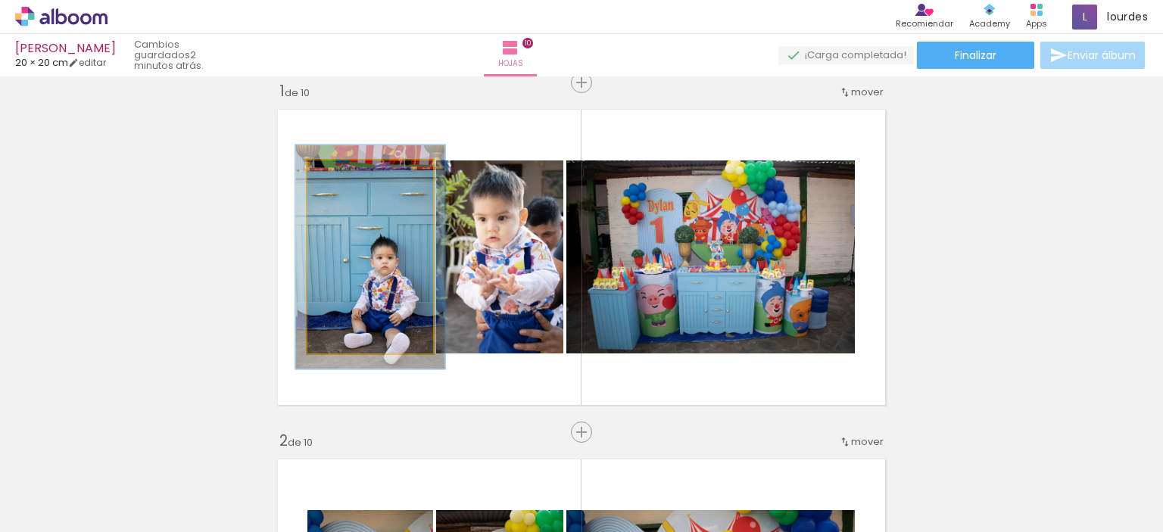
drag, startPoint x: 344, startPoint y: 176, endPoint x: 354, endPoint y: 176, distance: 9.1
type paper-slider "117"
click at [354, 176] on div at bounding box center [351, 176] width 24 height 24
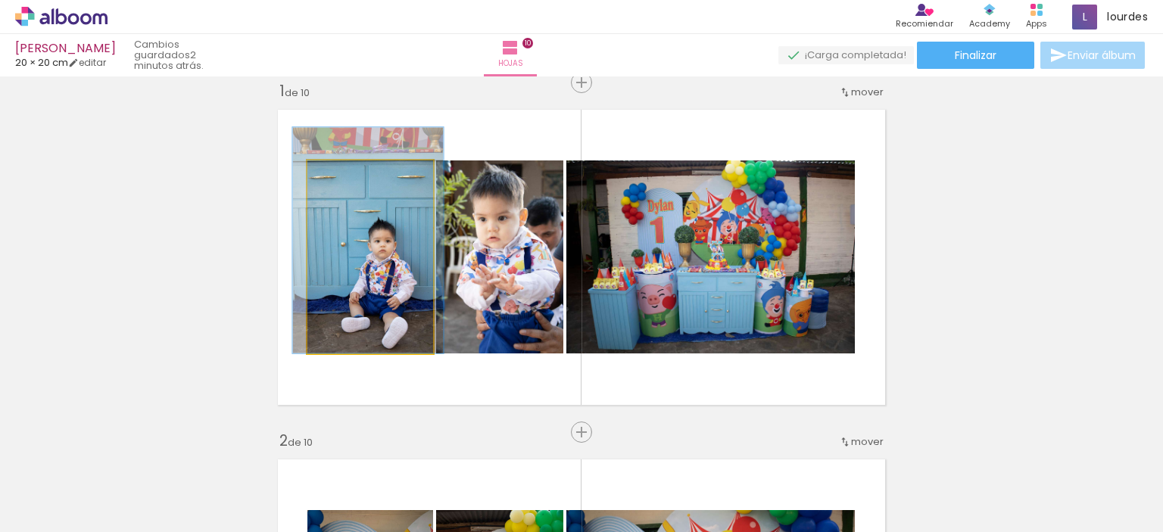
drag, startPoint x: 392, startPoint y: 263, endPoint x: 390, endPoint y: 241, distance: 21.3
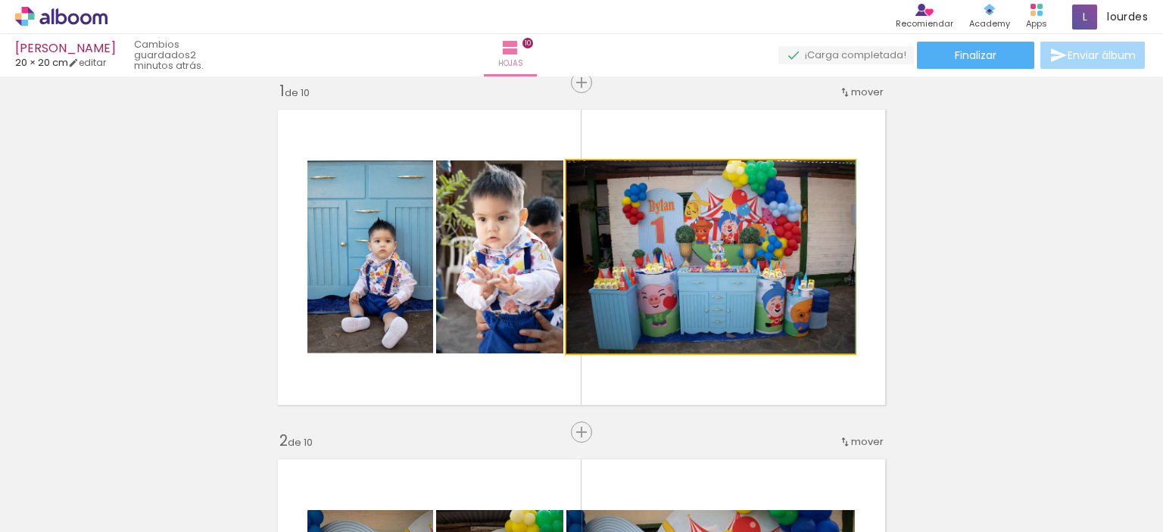
type paper-slider "100"
click at [601, 178] on div at bounding box center [602, 176] width 24 height 24
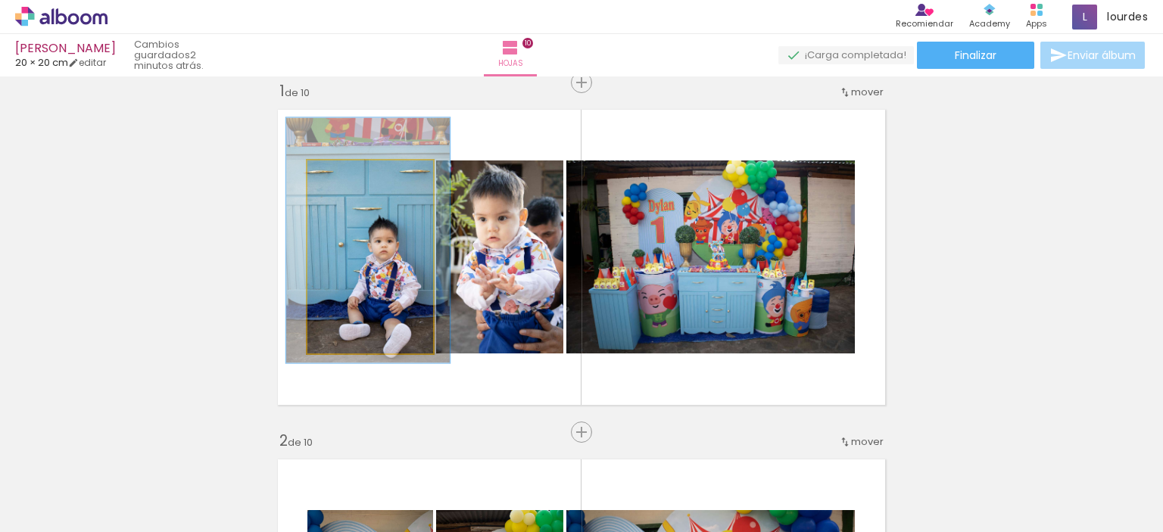
type paper-slider "127"
click at [356, 175] on div at bounding box center [359, 177] width 14 height 14
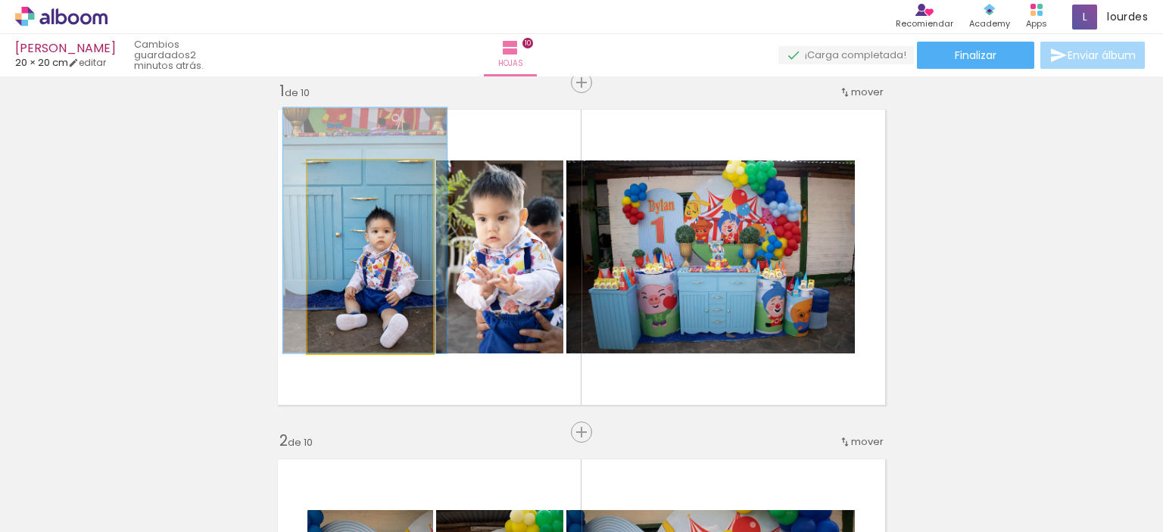
drag, startPoint x: 419, startPoint y: 299, endPoint x: 416, endPoint y: 269, distance: 29.7
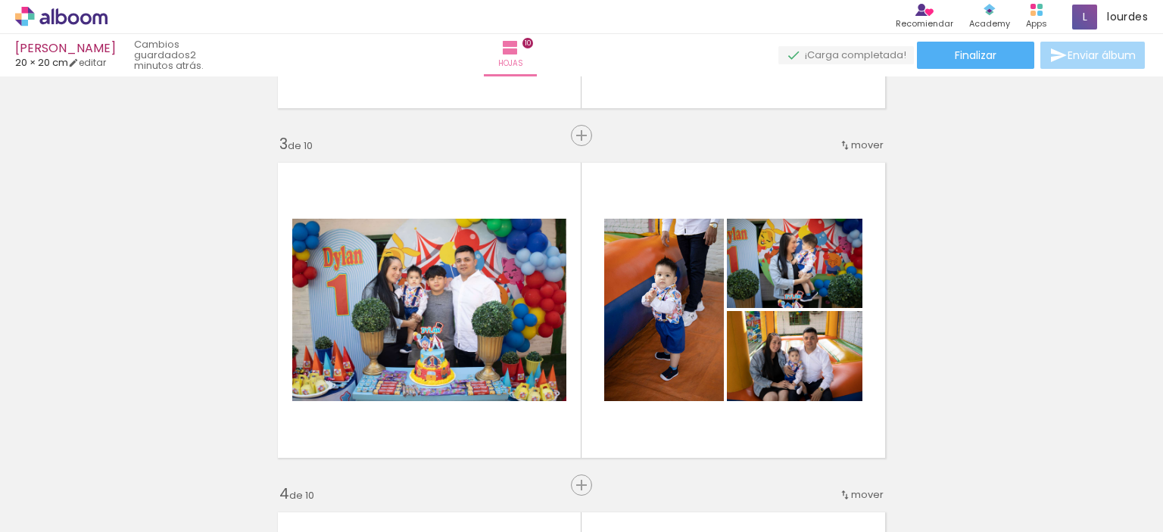
scroll to position [0, 0]
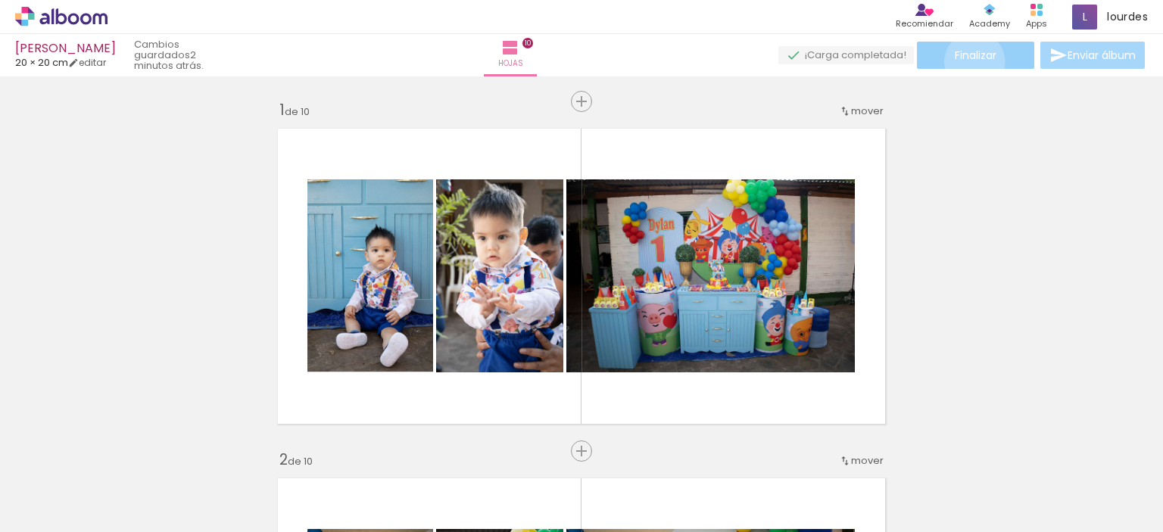
click at [969, 61] on span "Finalizar" at bounding box center [976, 55] width 42 height 11
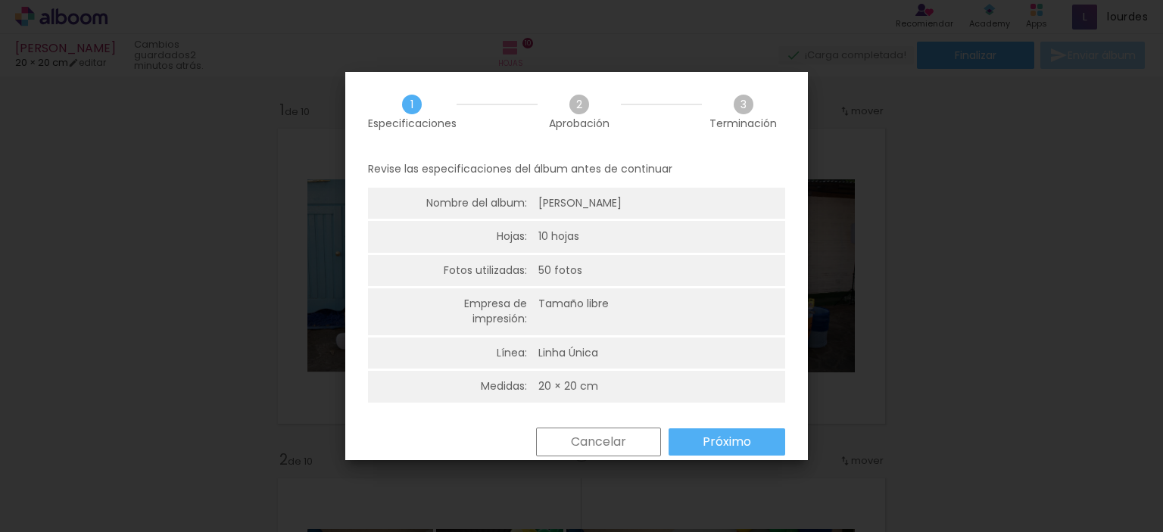
click at [0, 0] on slot "Próximo" at bounding box center [0, 0] width 0 height 0
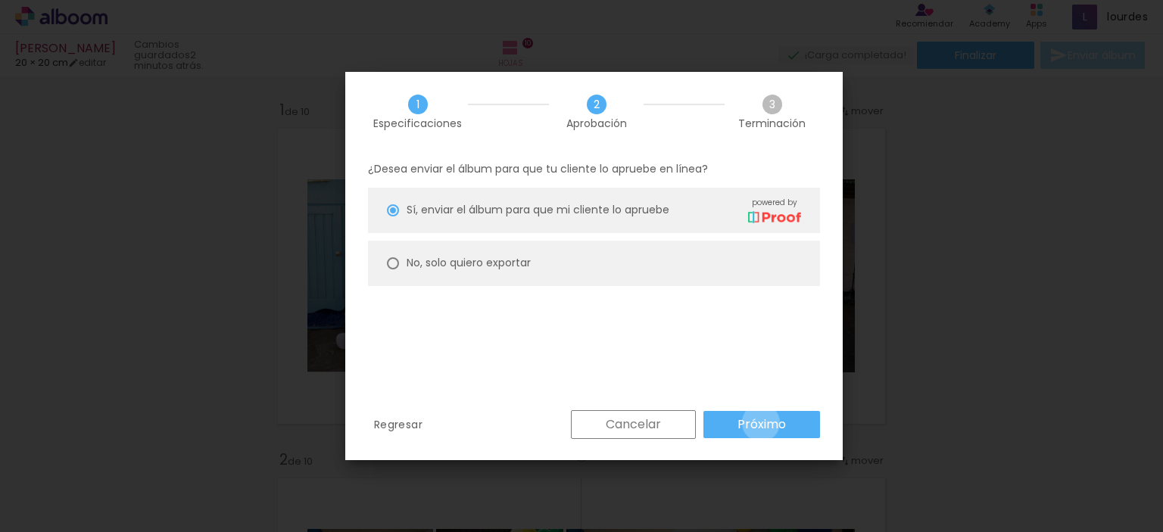
click at [0, 0] on slot "Próximo" at bounding box center [0, 0] width 0 height 0
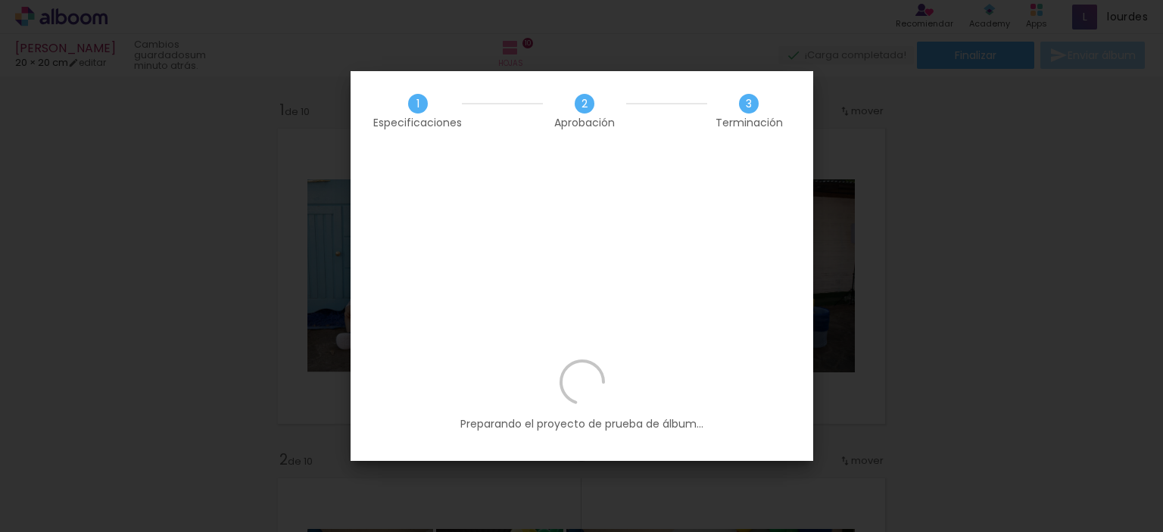
scroll to position [4330, 0]
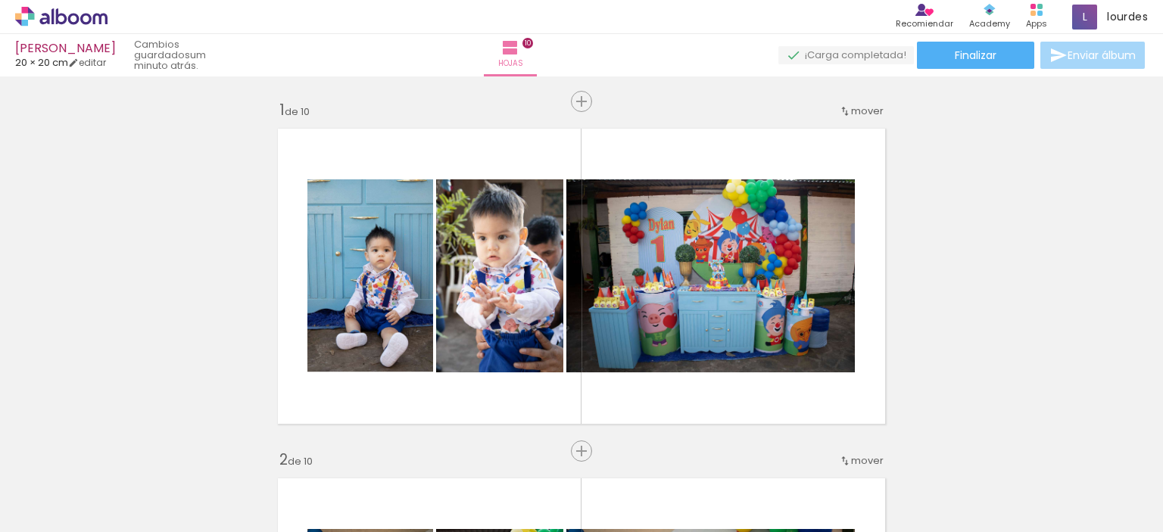
scroll to position [4330, 0]
